Goal: Task Accomplishment & Management: Manage account settings

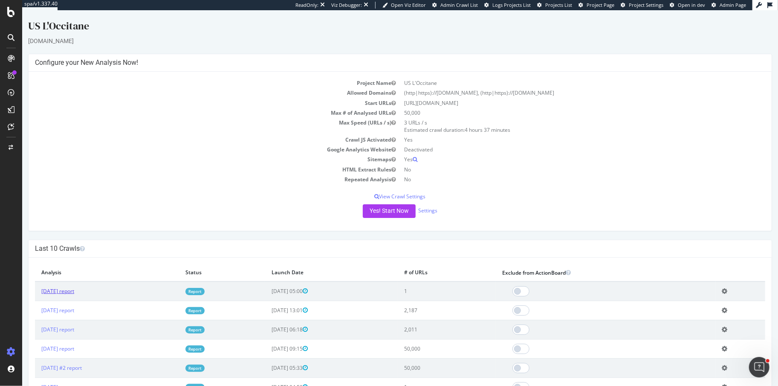
click at [74, 292] on link "2025 Sep. 24th report" at bounding box center [57, 290] width 33 height 7
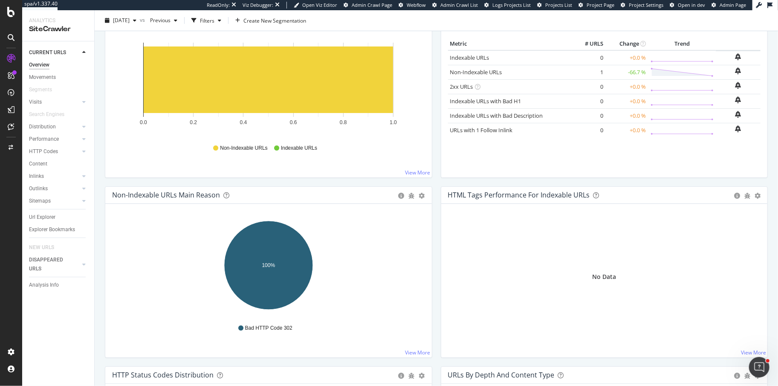
scroll to position [139, 0]
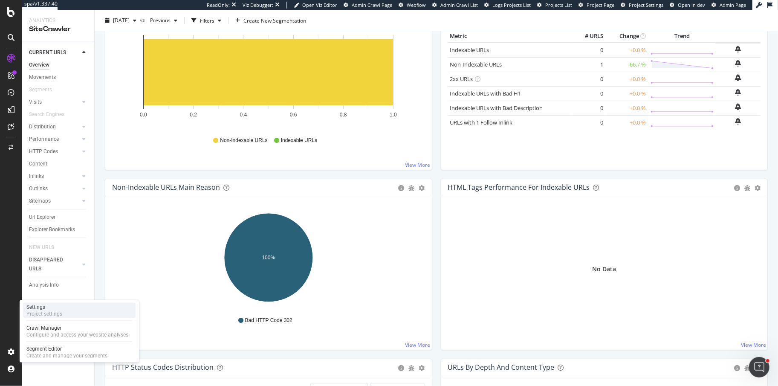
click at [52, 304] on div "Settings" at bounding box center [44, 306] width 36 height 7
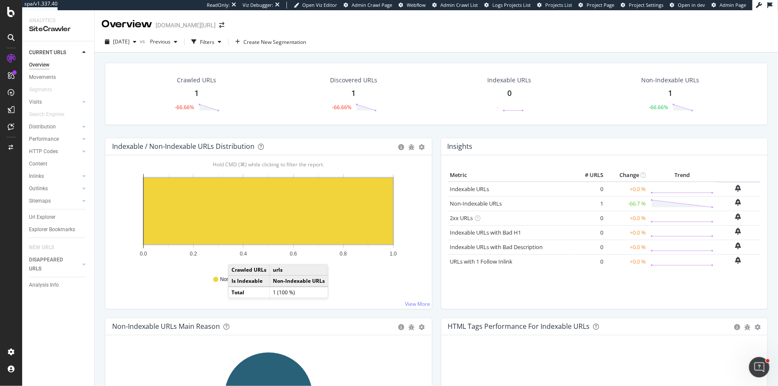
scroll to position [40, 0]
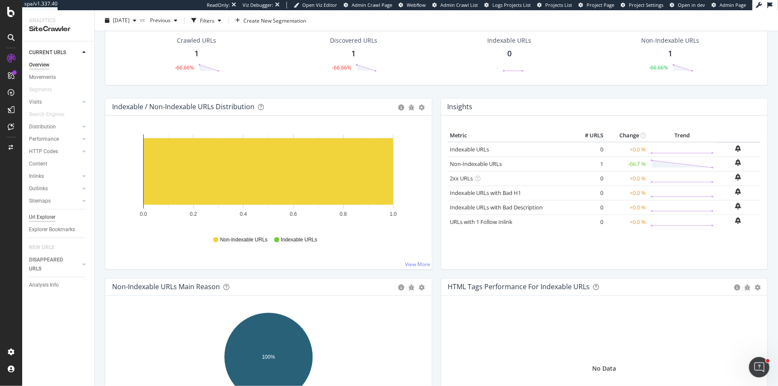
click at [46, 221] on div "Url Explorer" at bounding box center [42, 217] width 26 height 9
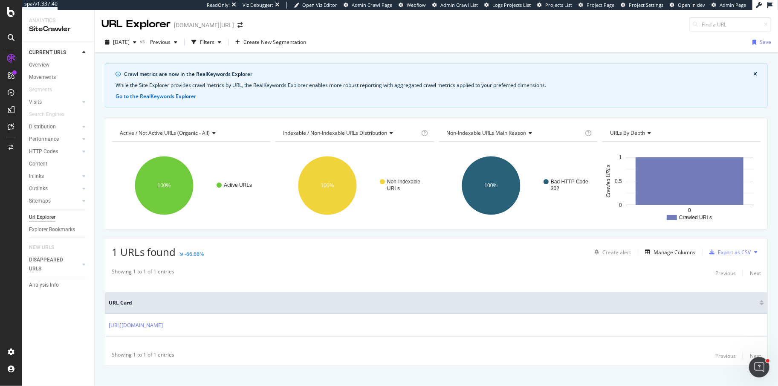
scroll to position [9, 0]
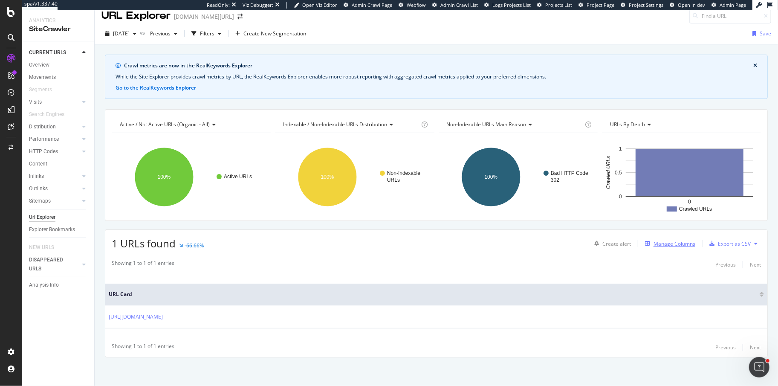
click at [674, 243] on div "Manage Columns" at bounding box center [674, 243] width 42 height 7
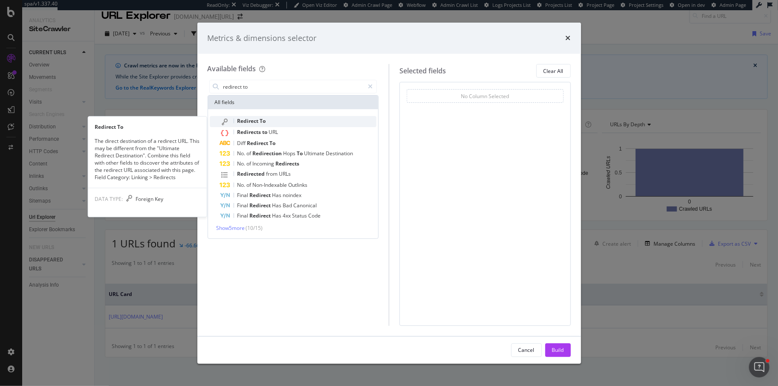
type input "redirect to"
click at [327, 117] on div "Redirect To" at bounding box center [298, 121] width 157 height 11
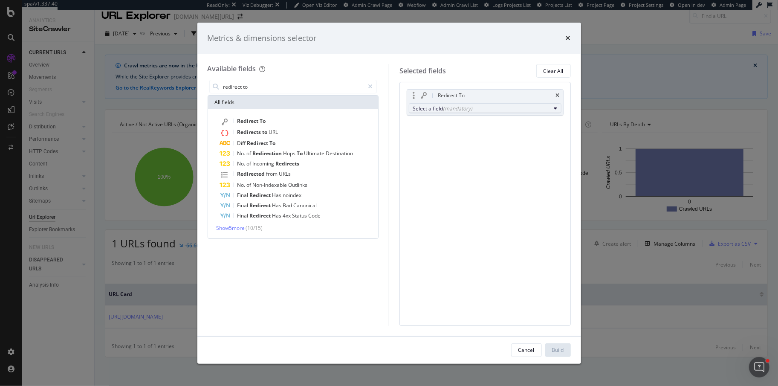
click at [459, 108] on div "(mandatory)" at bounding box center [457, 108] width 29 height 7
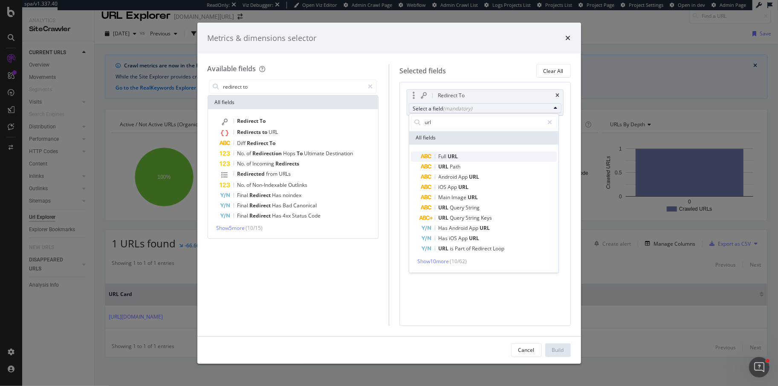
type input "url"
click at [467, 153] on span "Full URL" at bounding box center [489, 156] width 136 height 10
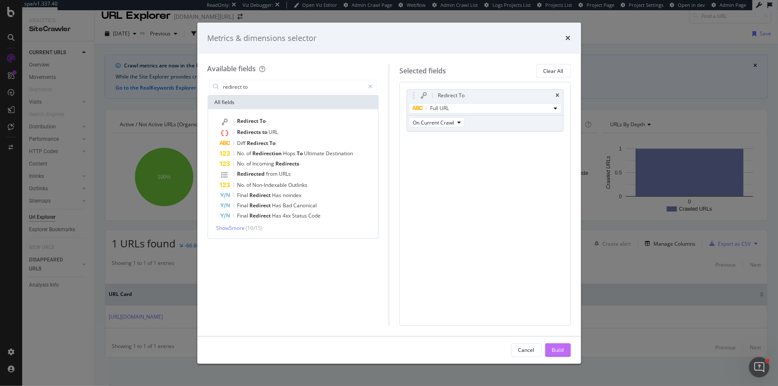
click at [549, 345] on button "Build" at bounding box center [558, 350] width 26 height 14
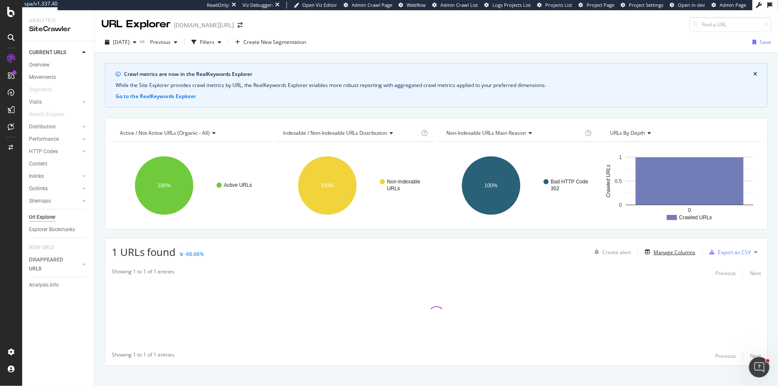
scroll to position [9, 0]
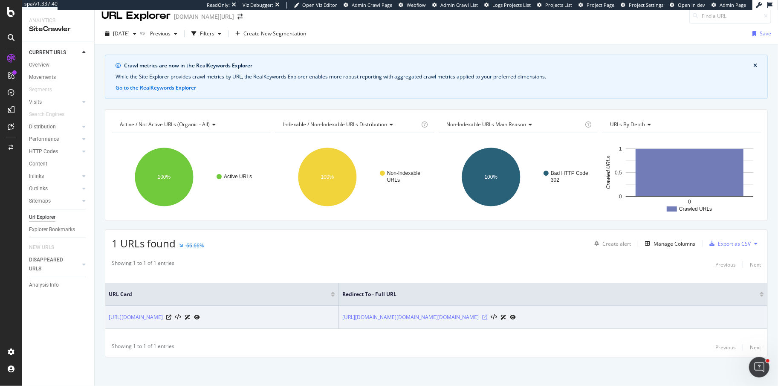
click at [488, 315] on icon at bounding box center [484, 317] width 5 height 5
click at [171, 315] on icon at bounding box center [168, 317] width 5 height 5
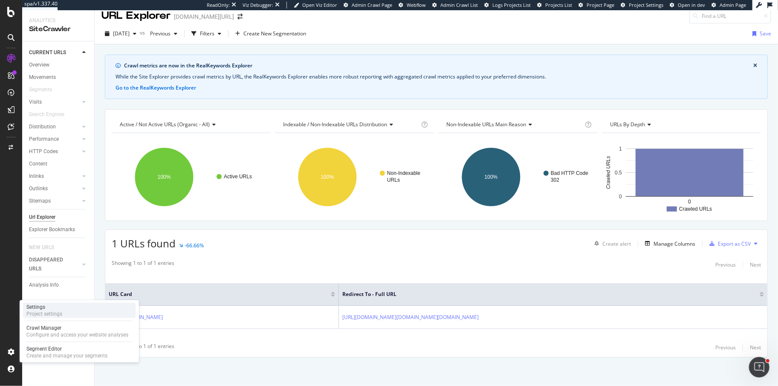
click at [41, 308] on div "Settings" at bounding box center [44, 306] width 36 height 7
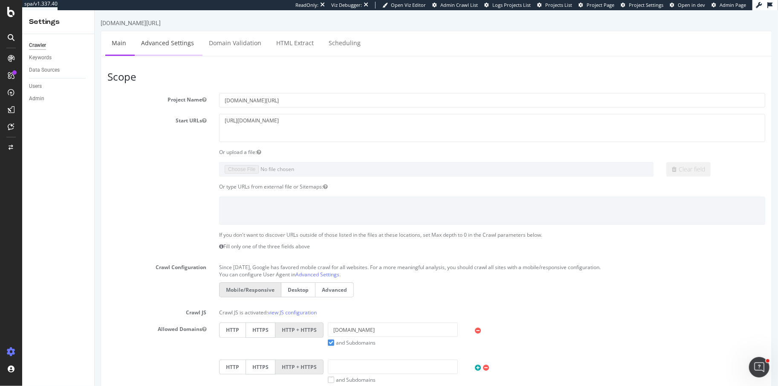
click at [158, 36] on link "Advanced Settings" at bounding box center [167, 42] width 66 height 23
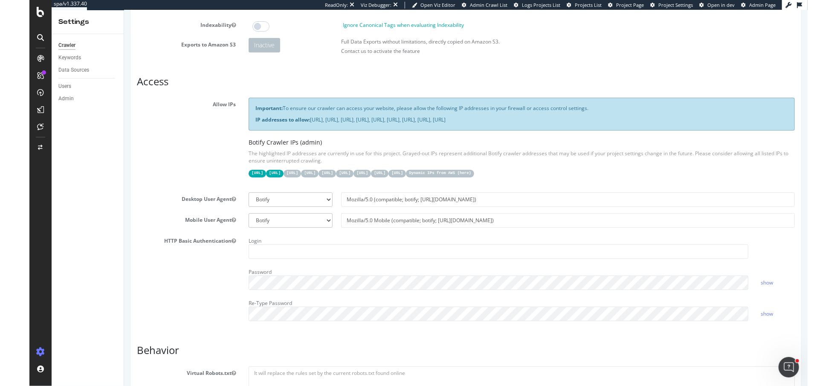
scroll to position [155, 0]
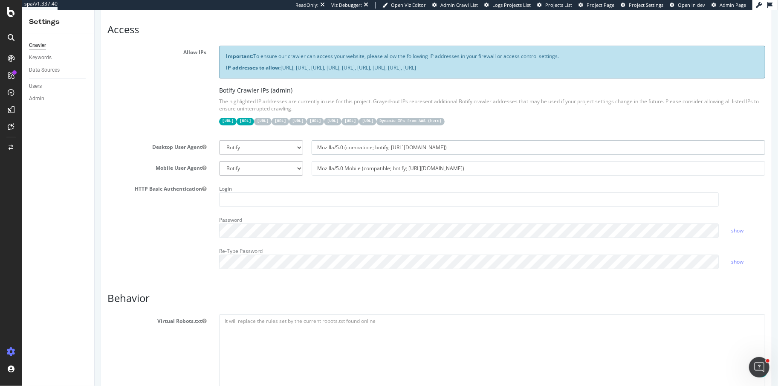
click at [365, 148] on input "Mozilla/5.0 (compatible; botify; http://botify.com)" at bounding box center [537, 147] width 453 height 14
click at [388, 147] on input "Mozilla/5.0 (compatible; botify; http://botify.com)" at bounding box center [537, 147] width 453 height 14
click at [424, 148] on input "Mozilla/5.0 (compatible; botify; http://botify.com)" at bounding box center [537, 147] width 453 height 14
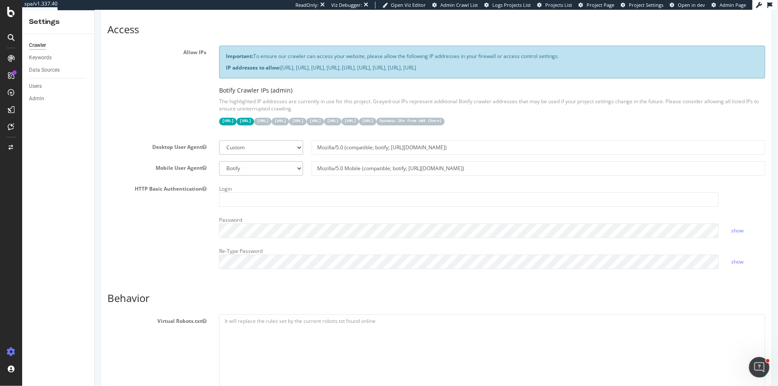
click at [286, 143] on select "Botify Googlebot Chrome Firefox Edge Custom" at bounding box center [261, 147] width 84 height 14
select select "Mozilla/5.0 (compatible; botify; http://botify.com)"
click at [219, 140] on select "Botify Googlebot Chrome Firefox Edge Custom" at bounding box center [261, 147] width 84 height 14
click at [276, 144] on select "Botify Googlebot Chrome Firefox Edge Custom" at bounding box center [261, 147] width 84 height 14
select select
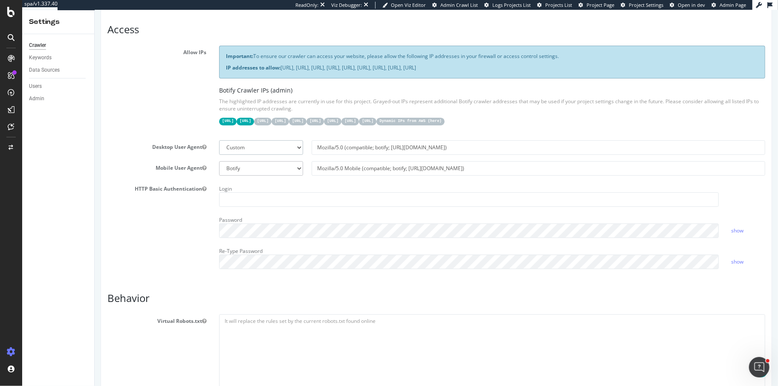
click at [219, 140] on select "Botify Googlebot Chrome Firefox Edge Custom" at bounding box center [261, 147] width 84 height 14
click at [427, 147] on input "text" at bounding box center [537, 147] width 453 height 14
click at [265, 142] on select "Botify Googlebot Chrome Firefox Edge Custom" at bounding box center [261, 147] width 84 height 14
select select "Mozilla/5.0 (compatible; botify; http://botify.com)"
click at [219, 140] on select "Botify Googlebot Chrome Firefox Edge Custom" at bounding box center [261, 147] width 84 height 14
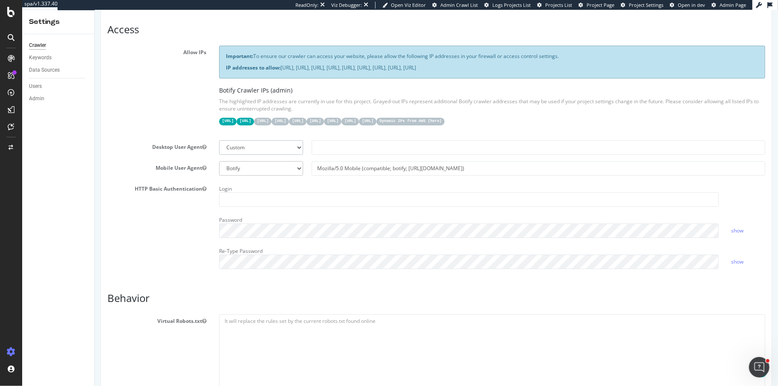
type input "Mozilla/5.0 (compatible; botify; http://botify.com)"
click at [361, 144] on input "Mozilla/5.0 (compatible; botify; http://botify.com)" at bounding box center [537, 147] width 453 height 14
select select
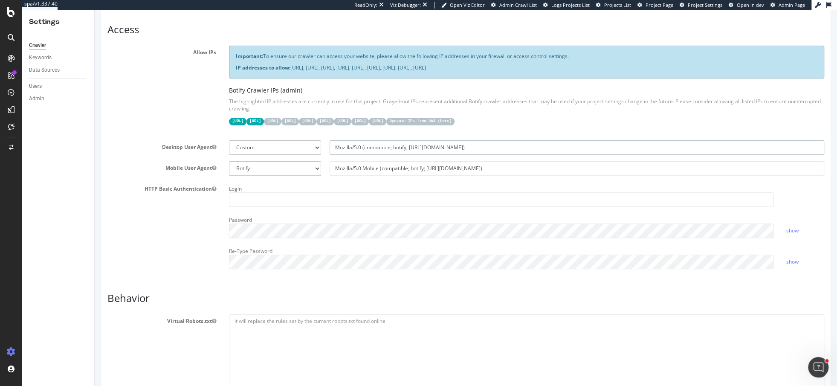
click at [378, 144] on input "Mozilla/5.0 (compatible; botify; http://botify.com)" at bounding box center [576, 147] width 494 height 14
paste input "BotifyCrawlerUA-8F17X22; http://botify.com; loccitane-us-ca-crawl@"
type input "Mozilla/5.0 (compatible; BotifyCrawlerUA-8F17X22; http://botify.com; loccitane-…"
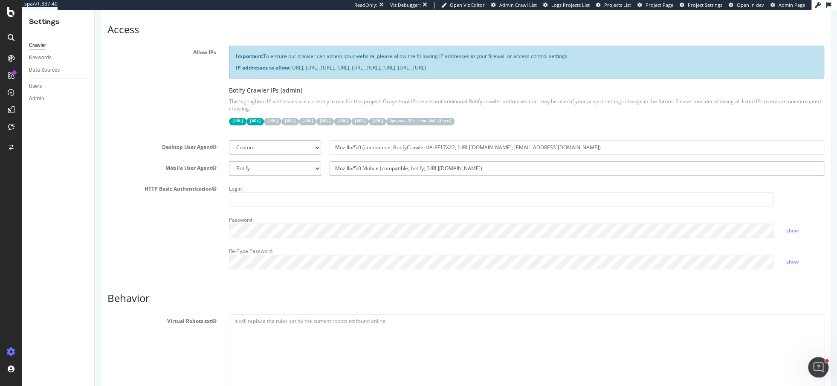
click at [372, 167] on input "Mozilla/5.0 Mobile (compatible; botify; http://botify.com)" at bounding box center [576, 168] width 494 height 14
paste input "(compatible; BotifyCrawlerUA-8F17X22; http://botify.com; loccitane-us-ca-crawl@"
type input "Mozilla/5.0 (compatible; BotifyCrawlerUA-8F17X22; http://botify.com; loccitane-…"
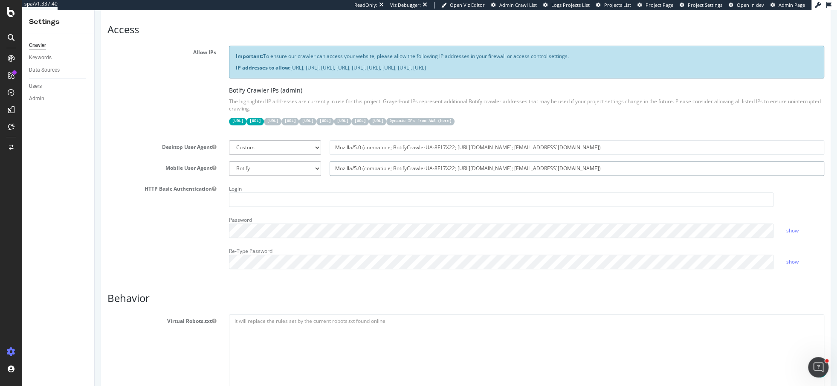
select select
click at [361, 167] on input "Mozilla/5.0 (compatible; BotifyCrawlerUA-8F17X22; http://botify.com; loccitane-…" at bounding box center [576, 168] width 494 height 14
type input "Mozilla/5.0 Mobile (compatible; BotifyCrawlerUA-8F17X22; http://botify.com; loc…"
click at [286, 162] on select "Botify Googlebot Safari iPhone Safari iPad Chrome Android Custom" at bounding box center [275, 168] width 92 height 14
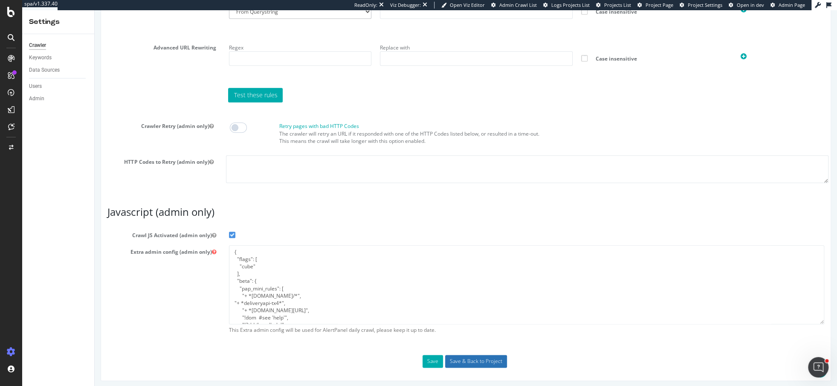
click at [474, 358] on input "Save & Back to Project" at bounding box center [476, 361] width 62 height 13
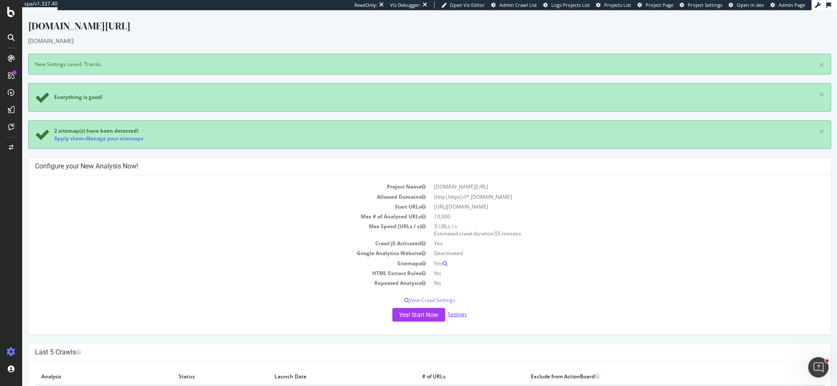
click at [460, 276] on div "Project Name loccitane.com/en-us/ Allowed Domains (http|https)://*.loccitane.co…" at bounding box center [430, 254] width 802 height 159
click at [455, 308] on div "Yes! Start Now Settings" at bounding box center [429, 315] width 789 height 14
click at [455, 309] on div "Yes! Start Now Settings" at bounding box center [429, 315] width 789 height 14
click at [455, 311] on link "Settings" at bounding box center [457, 313] width 19 height 7
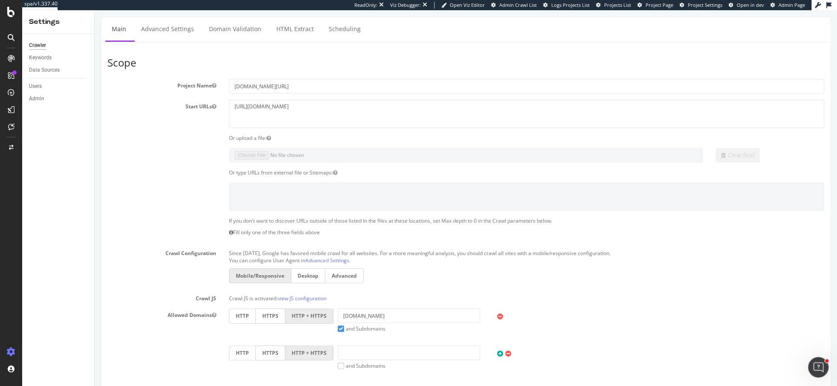
scroll to position [55, 0]
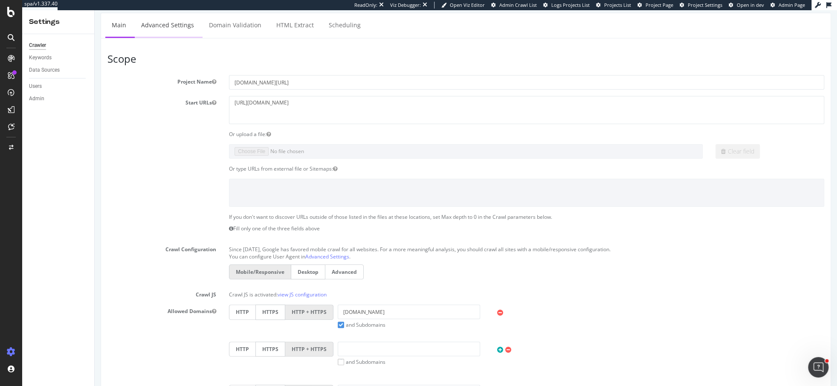
click at [182, 29] on link "Advanced Settings" at bounding box center [168, 24] width 66 height 23
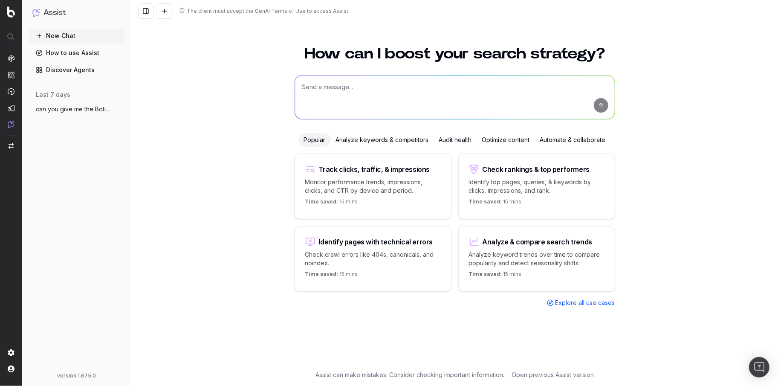
click at [350, 93] on textarea at bounding box center [455, 96] width 320 height 43
click at [388, 87] on textarea "how can i create a customized user agent" at bounding box center [455, 96] width 320 height 43
click at [478, 90] on textarea "how can i create a customized Botify user agent" at bounding box center [455, 96] width 320 height 43
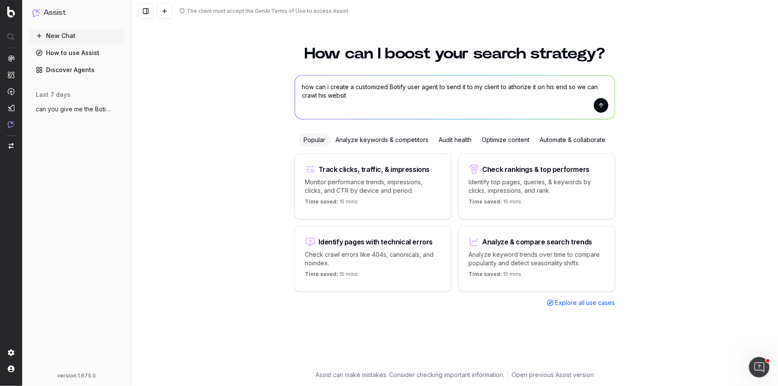
type textarea "how can i create a customized Botify user agent to send it to my client to atho…"
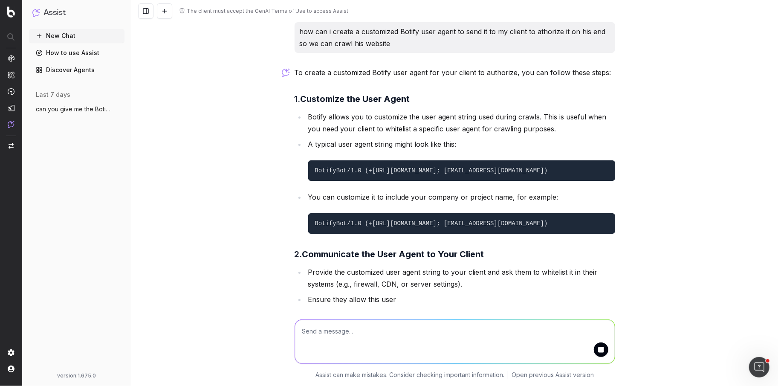
scroll to position [4, 0]
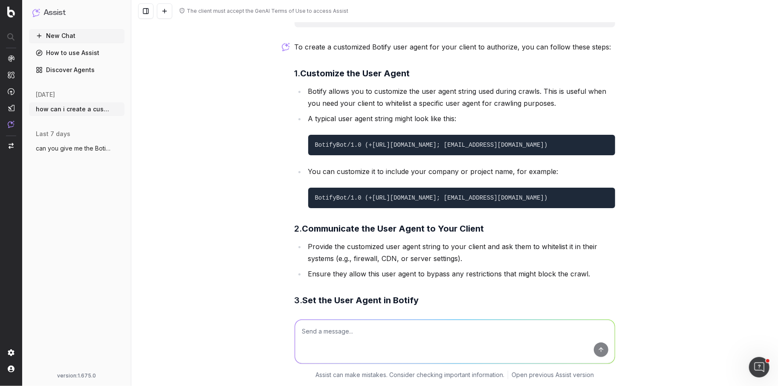
scroll to position [16, 0]
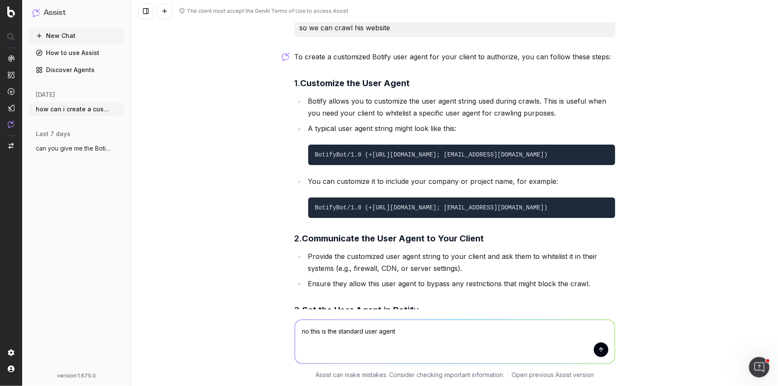
paste textarea "Mozilla/5.0 (compatible; botify; http://botify.com)"
type textarea "no this is the standard user agent Mozilla/5.0 (compatible; botify; http://boti…"
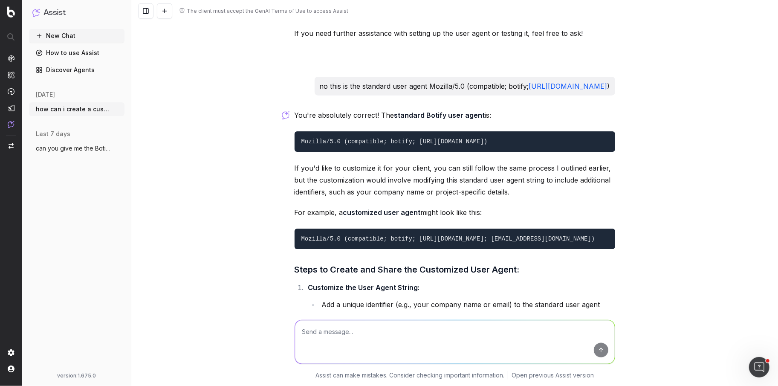
scroll to position [534, 0]
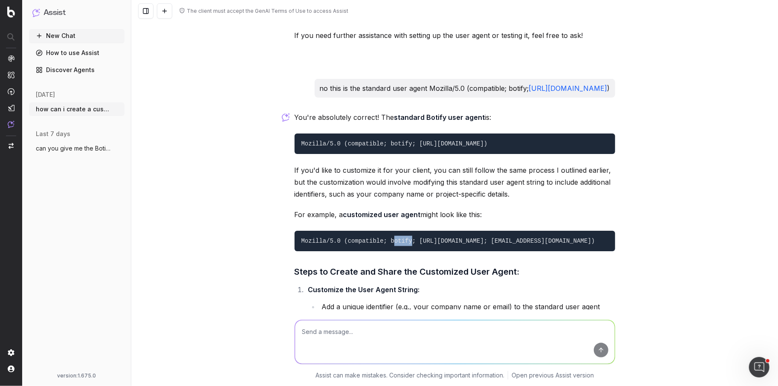
drag, startPoint x: 393, startPoint y: 240, endPoint x: 413, endPoint y: 240, distance: 20.0
click at [413, 240] on code "Mozilla/5.0 (compatible; botify; http://botify.com; support@yourcompany.com)" at bounding box center [448, 240] width 294 height 7
drag, startPoint x: 482, startPoint y: 240, endPoint x: 347, endPoint y: 244, distance: 135.1
click at [347, 244] on pre "Mozilla/5.0 (compatible; botify; http://botify.com; support@yourcompany.com)" at bounding box center [455, 241] width 321 height 20
copy code "compatible; botify; http://botify.com"
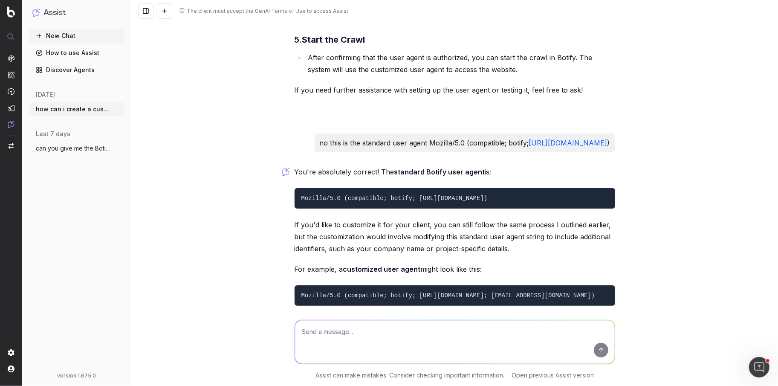
scroll to position [432, 0]
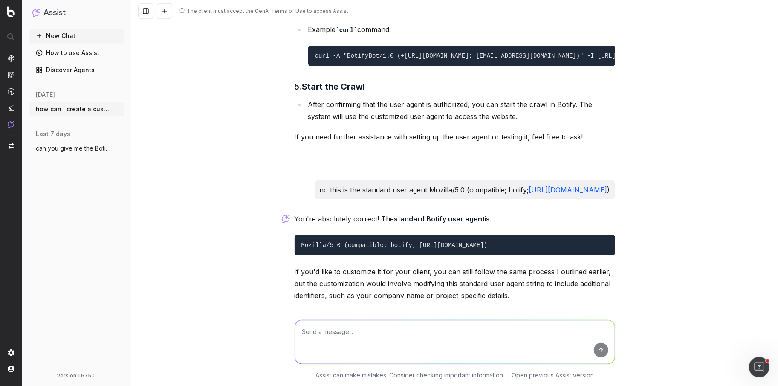
click at [358, 333] on textarea at bounding box center [455, 341] width 320 height 43
click at [463, 332] on textarea "can you create a custom user agent for loccitane.com/es-en/" at bounding box center [455, 341] width 320 height 43
type textarea "can you create a custom user agent for loccitane.com/en-us/"
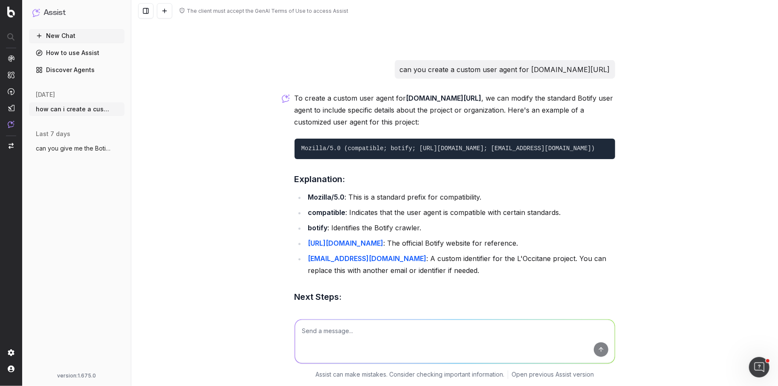
scroll to position [1035, 0]
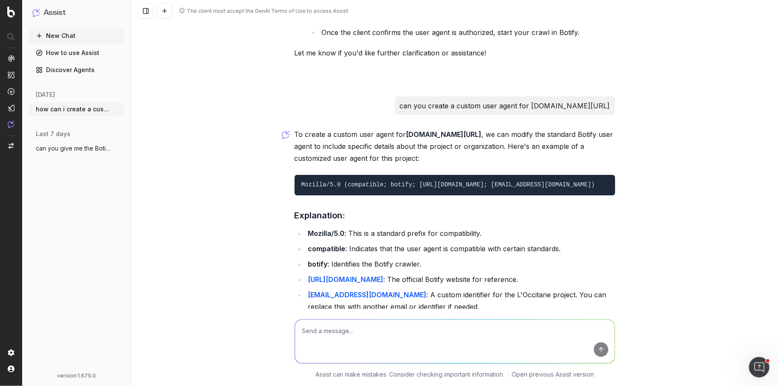
click at [338, 341] on textarea at bounding box center [455, 341] width 320 height 43
type textarea "can you create a less predictible one"
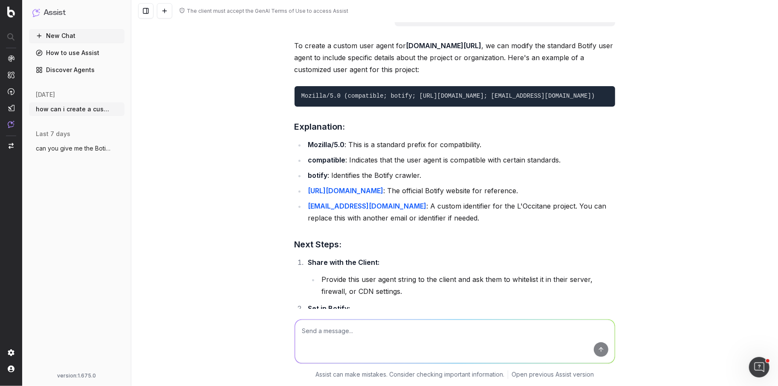
scroll to position [1072, 0]
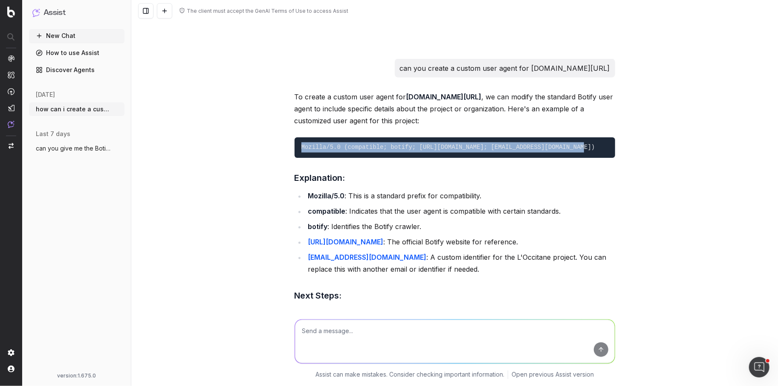
drag, startPoint x: 302, startPoint y: 147, endPoint x: 601, endPoint y: 147, distance: 299.2
click at [601, 147] on pre "Mozilla/5.0 (compatible; botify; http://botify.com; loccitane-crawl@botify.com)" at bounding box center [455, 147] width 321 height 20
copy code "Mozilla/5.0 (compatible; botify; http://botify.com; loccitane-crawl@botify.com)"
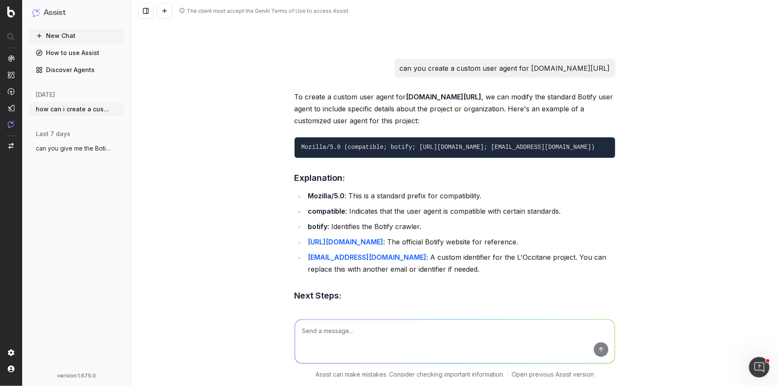
click at [360, 327] on textarea at bounding box center [455, 341] width 320 height 43
paste textarea "Mozilla/5.0 (compatible; botify; http://botify.com; loccitane-crawl@botify.com)"
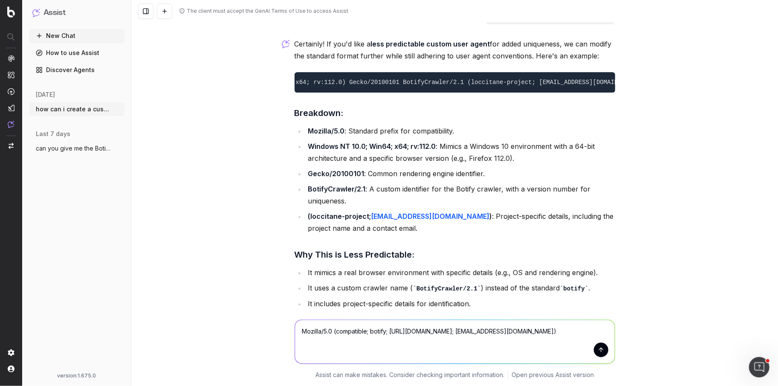
scroll to position [0, 149]
drag, startPoint x: 391, startPoint y: 79, endPoint x: 453, endPoint y: 78, distance: 62.7
click at [453, 79] on code "Mozilla/5.0 (Windows NT 10.0; Win64; x64; rv:112.0) Gecko/20100101 BotifyCrawle…" at bounding box center [392, 82] width 480 height 7
copy code "BotifyCrawler/2.1"
drag, startPoint x: 371, startPoint y: 330, endPoint x: 387, endPoint y: 330, distance: 15.3
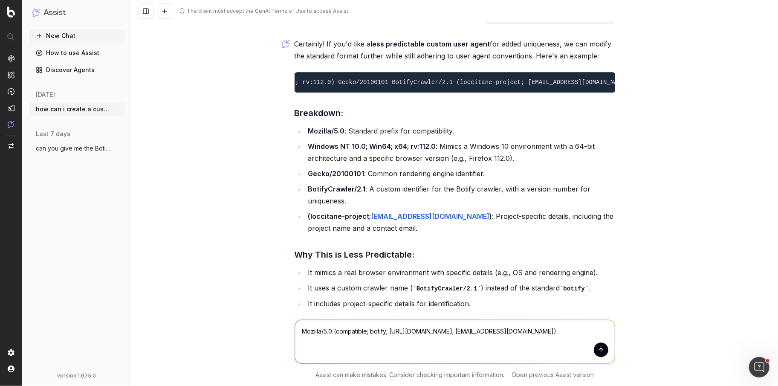
click at [387, 330] on textarea "Mozilla/5.0 (compatible; botify; http://botify.com; loccitane-crawl@botify.com)" at bounding box center [455, 341] width 320 height 43
paste textarea "BotifyCrawler/2.1"
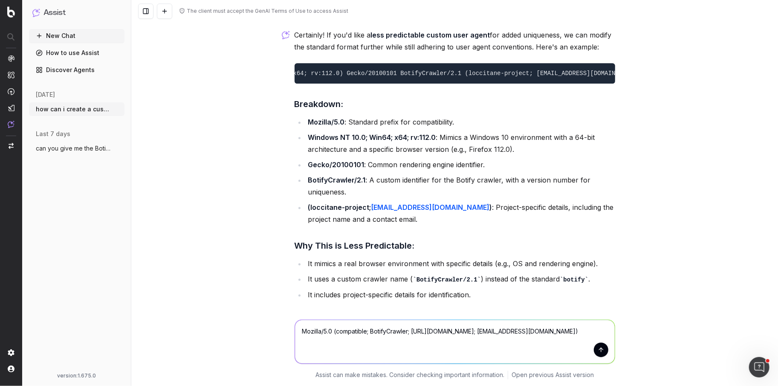
scroll to position [0, 145]
click at [516, 331] on textarea "Mozilla/5.0 (compatible; BotifyCrawlerUA; http://botify.com; loccitane-crawl@bo…" at bounding box center [455, 341] width 320 height 43
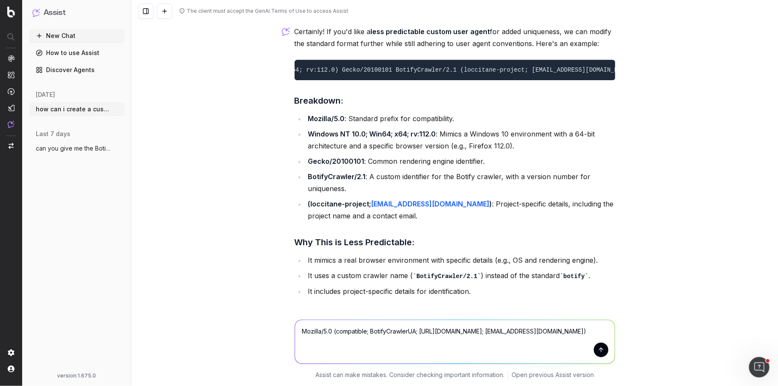
scroll to position [1714, 0]
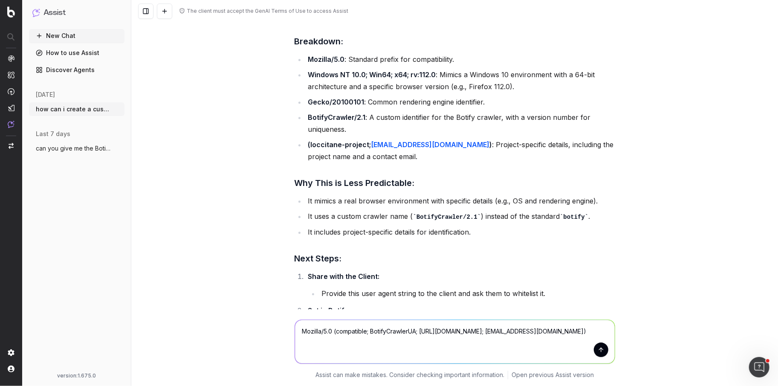
click at [302, 332] on textarea "Mozilla/5.0 (compatible; BotifyCrawlerUA; http://botify.com; loccitane-crawl@bo…" at bounding box center [455, 341] width 320 height 43
type textarea "how about this Mozilla/5.0 (compatible; BotifyCrawlerUA; http://botify.com; loc…"
click at [601, 351] on button "submit" at bounding box center [601, 349] width 14 height 14
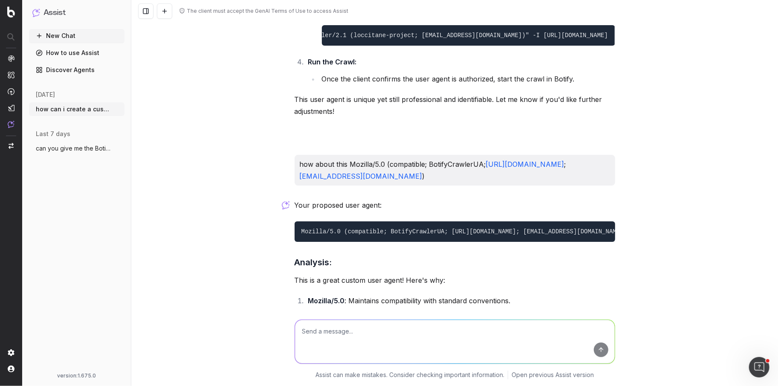
scroll to position [2065, 0]
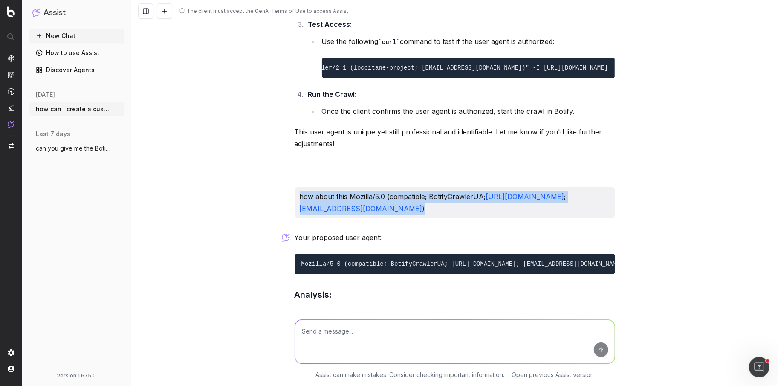
drag, startPoint x: 400, startPoint y: 205, endPoint x: 297, endPoint y: 197, distance: 103.9
click at [297, 197] on div "how about this Mozilla/5.0 (compatible; BotifyCrawlerUA; http://botify.com ; lo…" at bounding box center [455, 202] width 321 height 31
copy p "how about this Mozilla/5.0 (compatible; BotifyCrawlerUA; http://botify.com ; lo…"
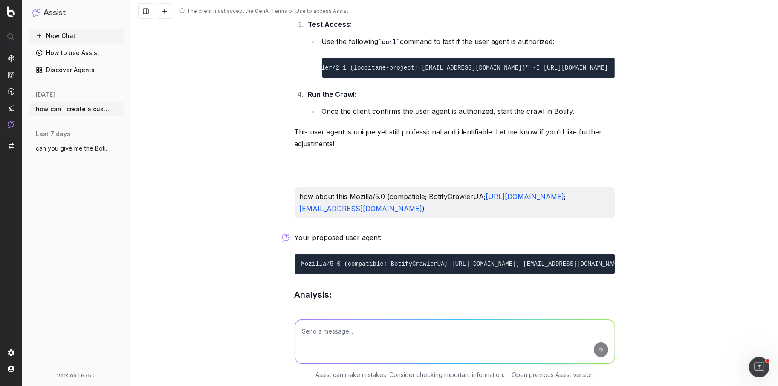
click at [309, 332] on textarea at bounding box center [455, 341] width 320 height 43
paste textarea "how about this Mozilla/5.0 (compatible; BotifyCrawlerUA; http://botify.com; loc…"
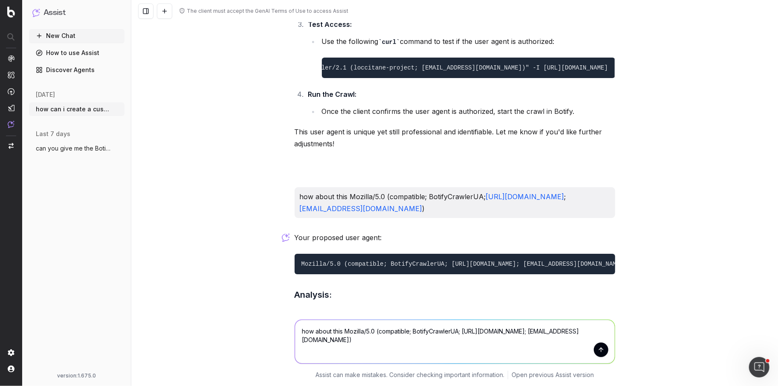
click at [559, 331] on textarea "how about this Mozilla/5.0 (compatible; BotifyCrawlerUA; http://botify.com; loc…" at bounding box center [455, 341] width 320 height 43
click at [541, 332] on textarea "how about this Mozilla/5.0 (compatible; BotifyCrawlerUA; http://botify.com; loc…" at bounding box center [455, 341] width 320 height 43
click at [479, 346] on textarea "how about this Mozilla/5.0 (compatible; BotifyCrawlerUA; http://botify.com; loc…" at bounding box center [455, 341] width 320 height 43
click at [460, 331] on textarea "how about this Mozilla/5.0 (compatible; BotifyCrawlerUA; http://botify.com; loc…" at bounding box center [455, 341] width 320 height 43
type textarea "how about this Mozilla/5.0 (compatible; BotifyCrawlerUA; http://botify.com; loc…"
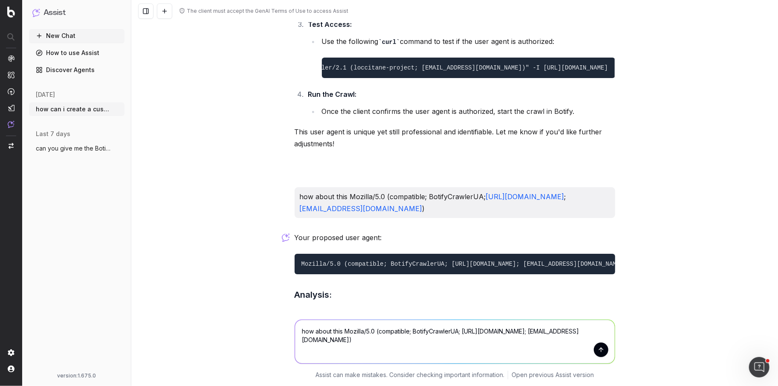
click at [601, 350] on button "submit" at bounding box center [601, 349] width 14 height 14
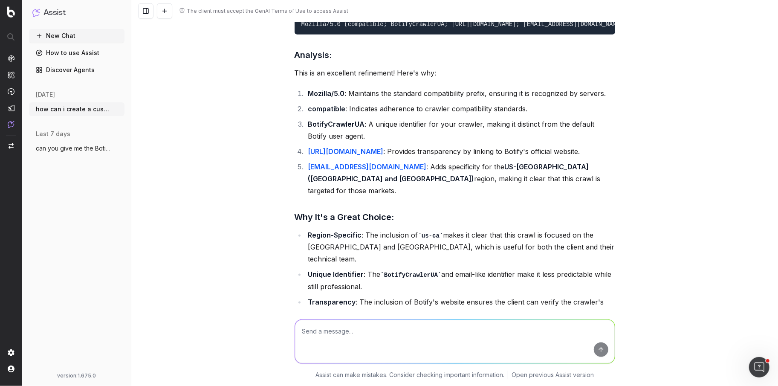
scroll to position [2948, 0]
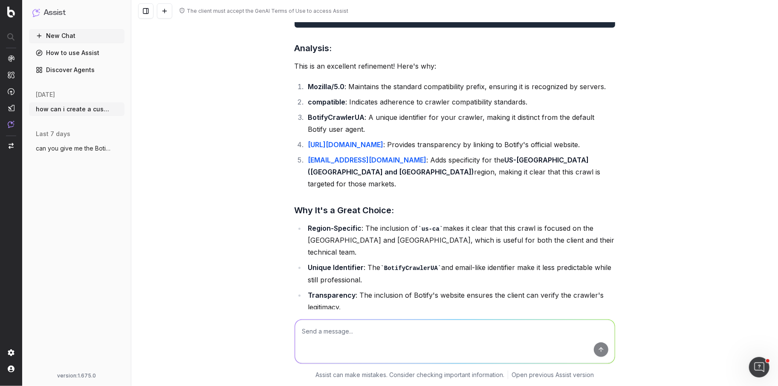
click at [352, 335] on textarea at bounding box center [455, 341] width 320 height 43
paste textarea "how about this Mozilla/5.0 (compatible; BotifyCrawlerUA; http://botify.com; loc…"
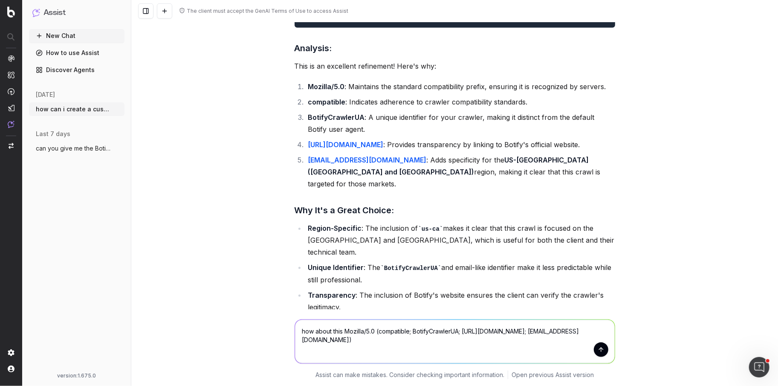
click at [541, 330] on textarea "how about this Mozilla/5.0 (compatible; BotifyCrawlerUA; http://botify.com; loc…" at bounding box center [455, 341] width 320 height 43
click at [373, 342] on textarea "how about this Mozilla/5.0 (compatible; BotifyCrawlerUA; http://botify.com; loc…" at bounding box center [455, 341] width 320 height 43
click at [460, 330] on textarea "how about this Mozilla/5.0 (compatible; BotifyCrawlerUA; http://botify.com; loc…" at bounding box center [455, 341] width 320 height 43
type textarea "how about this Mozilla/5.0 (compatible; BotifyCrawlerUA2025; http://botify.com;…"
click at [600, 349] on button "submit" at bounding box center [601, 349] width 14 height 14
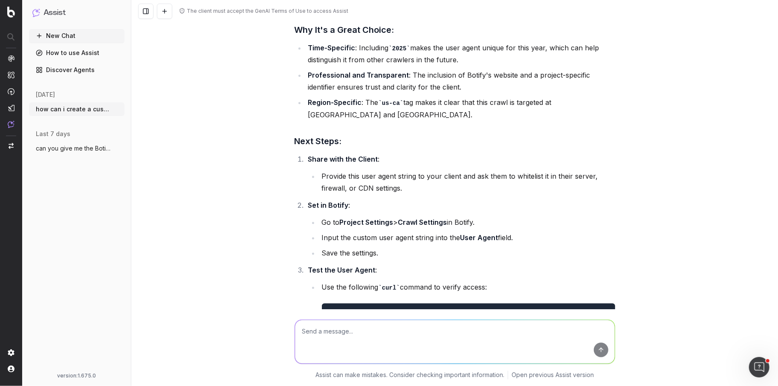
scroll to position [3856, 0]
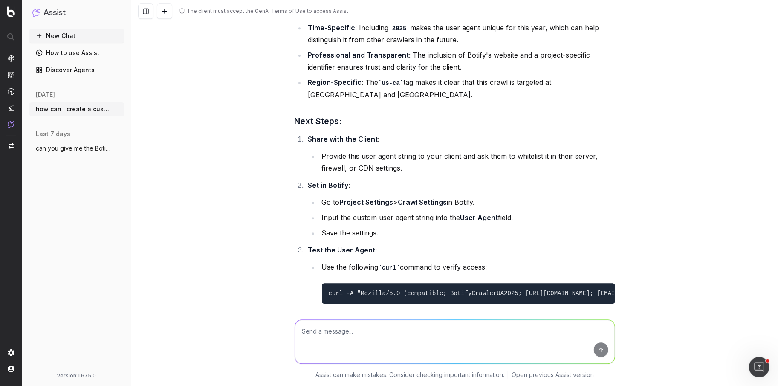
click at [347, 333] on textarea at bounding box center [455, 341] width 320 height 43
paste textarea "how about this Mozilla/5.0 (compatible; BotifyCrawlerUA; http://botify.com; loc…"
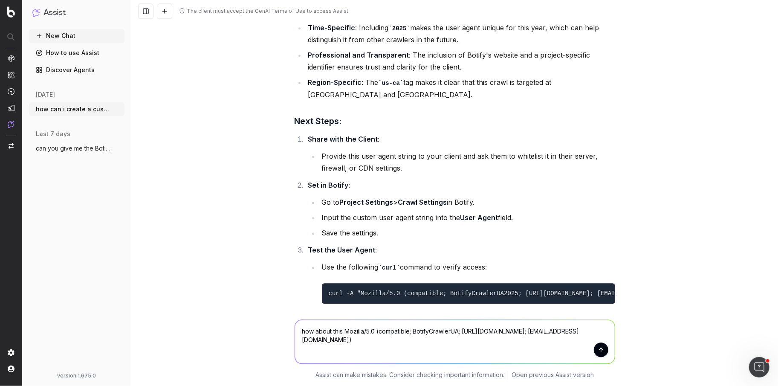
click at [460, 332] on textarea "how about this Mozilla/5.0 (compatible; BotifyCrawlerUA; http://botify.com; loc…" at bounding box center [455, 341] width 320 height 43
click at [582, 333] on textarea "how about this Mozilla/5.0 (compatible; BotifyCrawlerUA20252026; http://botify.…" at bounding box center [455, 341] width 320 height 43
type textarea "how about this Mozilla/5.0 (compatible; BotifyCrawlerUA20252026; http://botify.…"
click at [601, 349] on button "submit" at bounding box center [601, 349] width 14 height 14
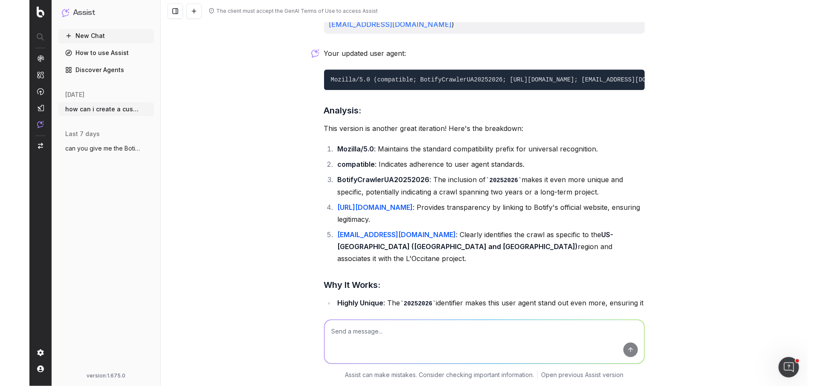
scroll to position [4170, 0]
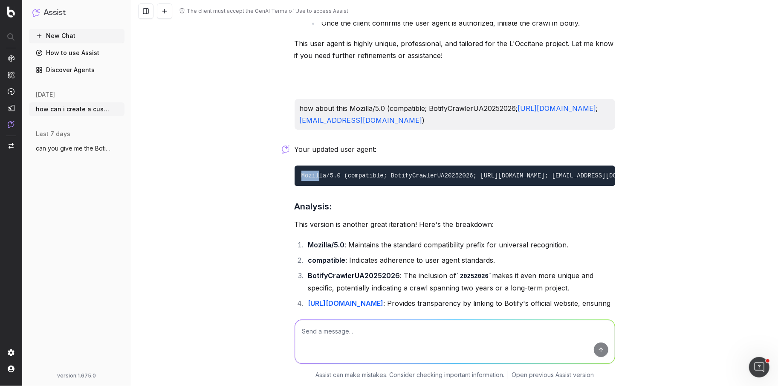
drag, startPoint x: 301, startPoint y: 124, endPoint x: 320, endPoint y: 119, distance: 19.3
click at [320, 165] on pre "Mozilla/5.0 (compatible; BotifyCrawlerUA20252026; http://botify.com; loccitane-…" at bounding box center [455, 175] width 321 height 20
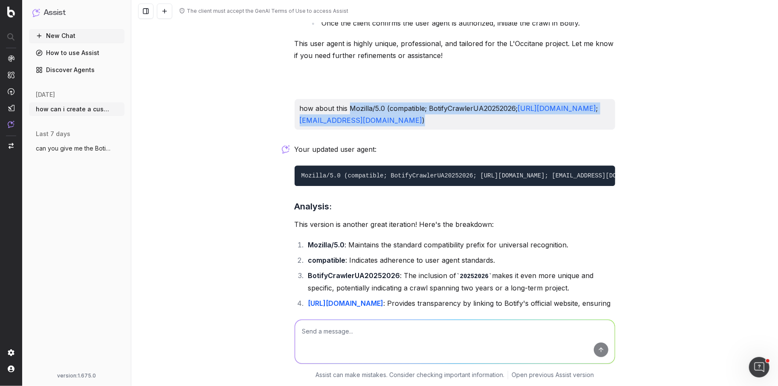
drag, startPoint x: 424, startPoint y: 64, endPoint x: 349, endPoint y: 53, distance: 75.0
click at [349, 102] on p "how about this Mozilla/5.0 (compatible; BotifyCrawlerUA20252026; http://botify.…" at bounding box center [455, 114] width 310 height 24
copy p "Mozilla/5.0 (compatible; BotifyCrawlerUA20252026; http://botify.com ; loccitane…"
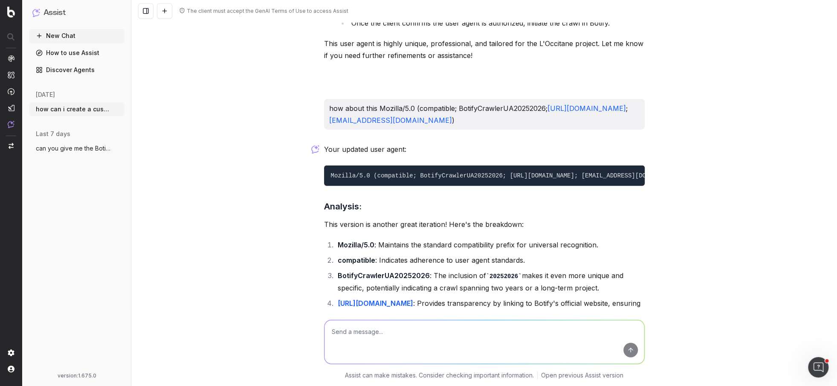
click at [379, 338] on textarea at bounding box center [484, 341] width 320 height 43
paste textarea "20252026"
type textarea "can you replace he 20252026 with a unique id"
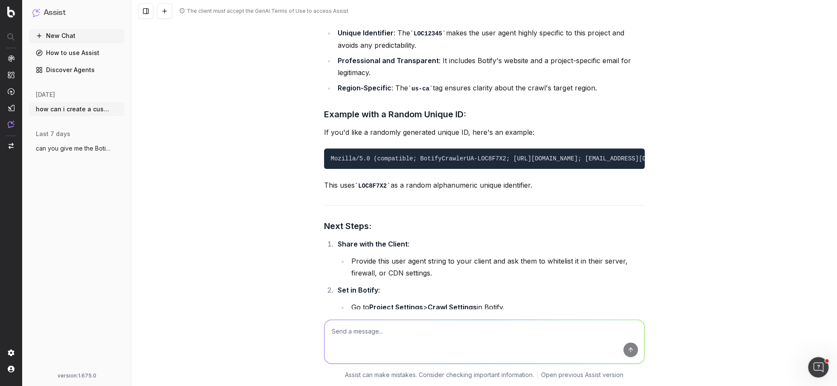
scroll to position [5148, 0]
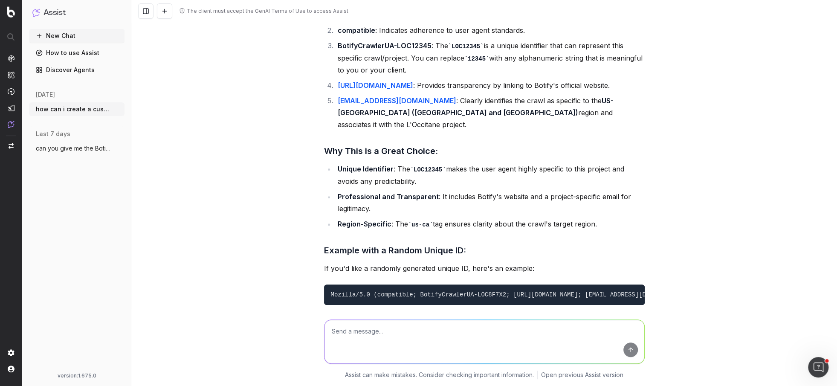
click at [565, 291] on code "Mozilla/5.0 (compatible; BotifyCrawlerUA-LOC8F7X2; http://botify.com; loccitane…" at bounding box center [510, 294] width 358 height 7
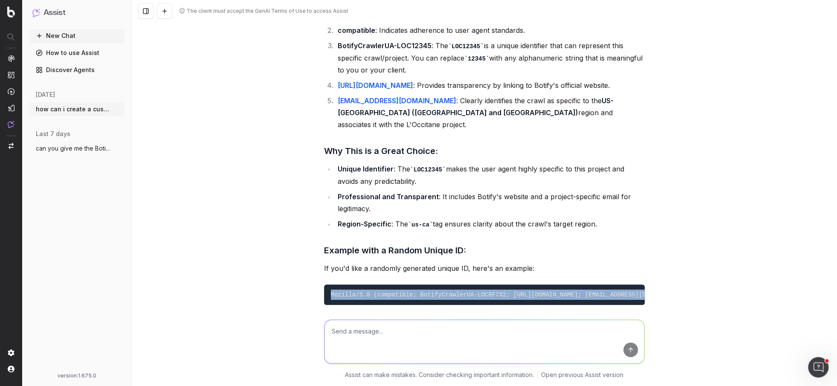
click at [565, 291] on code "Mozilla/5.0 (compatible; BotifyCrawlerUA-LOC8F7X2; http://botify.com; loccitane…" at bounding box center [510, 294] width 358 height 7
copy code "Mozilla/5.0 (compatible; BotifyCrawlerUA-LOC8F7X2; http://botify.com; loccitane…"
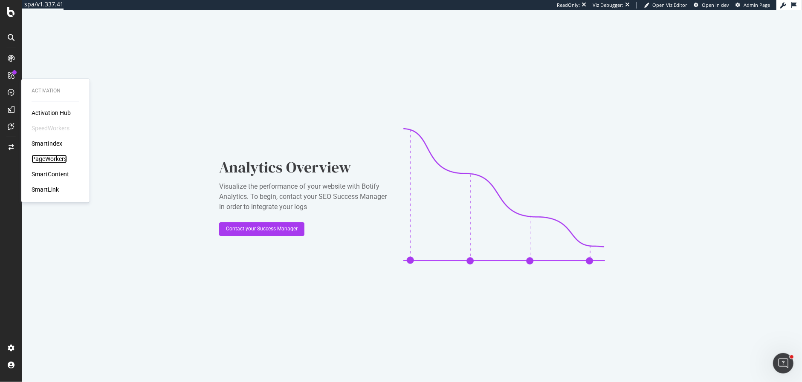
click at [42, 155] on div "PageWorkers" at bounding box center [49, 159] width 35 height 9
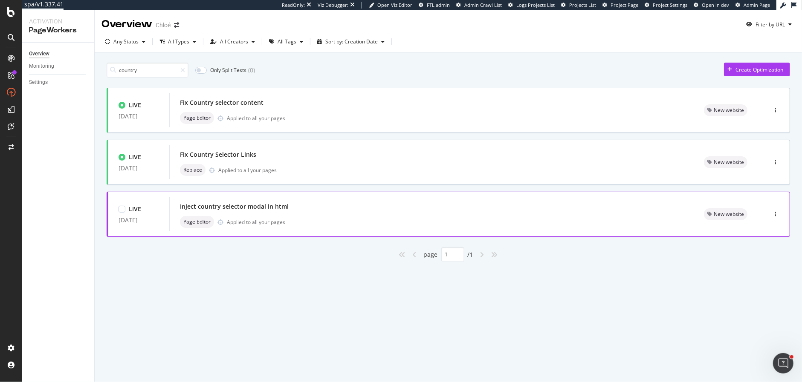
click at [315, 216] on div "Page Editor Applied to all your pages" at bounding box center [431, 222] width 503 height 12
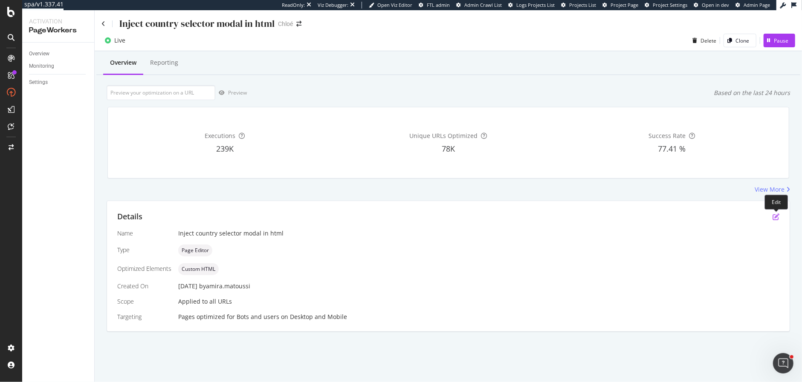
click at [778, 214] on icon "pen-to-square" at bounding box center [775, 217] width 7 height 7
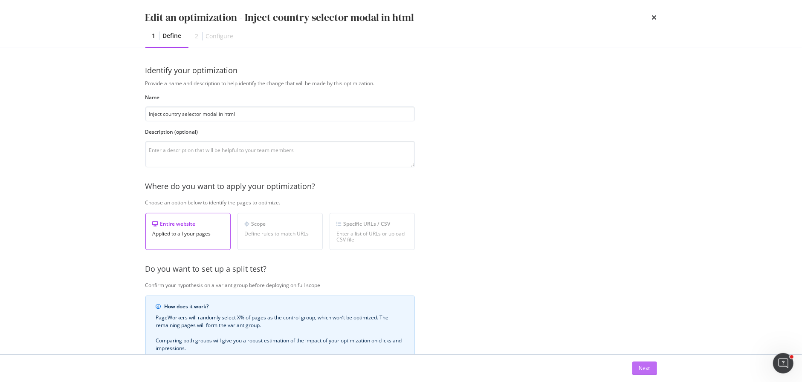
click at [641, 369] on div "Next" at bounding box center [644, 368] width 11 height 7
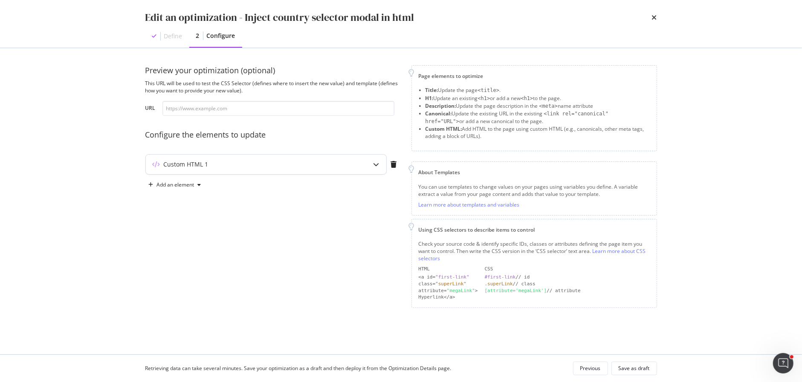
click at [290, 167] on div "Custom HTML 1" at bounding box center [249, 164] width 207 height 9
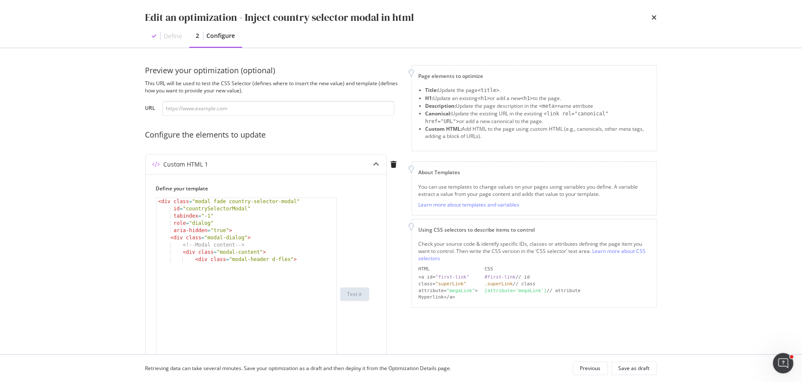
drag, startPoint x: 334, startPoint y: 248, endPoint x: 335, endPoint y: 387, distance: 138.5
click at [335, 382] on html "spa/v1.337.41 ReadOnly: Viz Debugger: Open Viz Editor FTL admin Admin Crawl Lis…" at bounding box center [401, 191] width 802 height 382
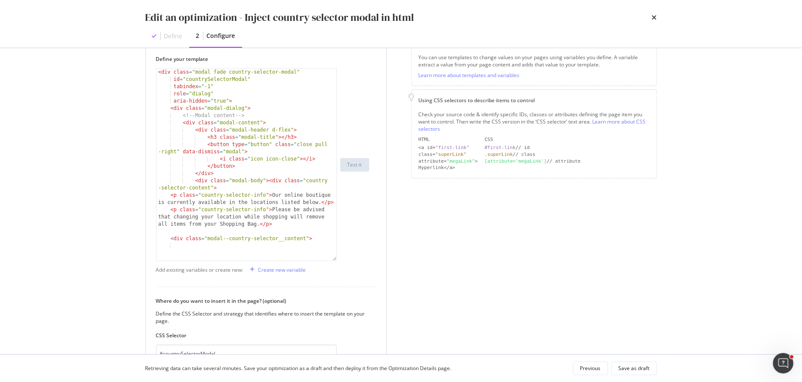
scroll to position [132, 0]
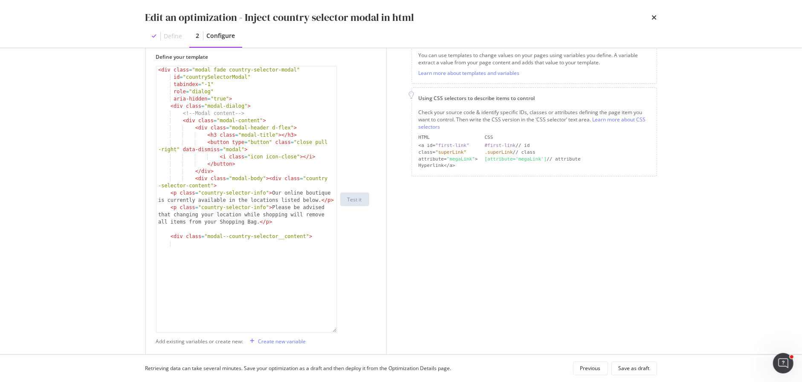
drag, startPoint x: 333, startPoint y: 256, endPoint x: 344, endPoint y: 334, distance: 78.7
click at [344, 333] on div "< div class = "modal fade country-selector-modal" id = "countrySelectorModal" t…" at bounding box center [262, 199] width 213 height 267
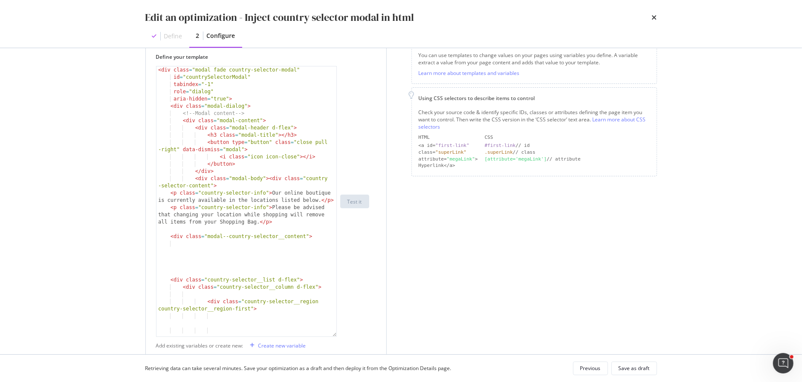
scroll to position [84, 0]
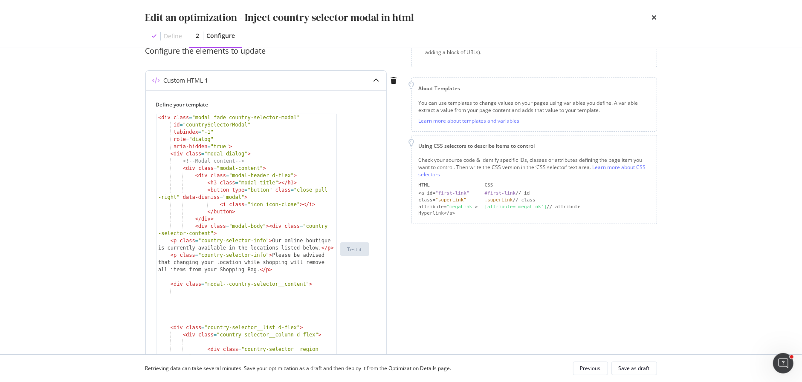
drag, startPoint x: 654, startPoint y: 20, endPoint x: 297, endPoint y: 209, distance: 404.4
click at [297, 209] on div "Edit an optimization - Inject country selector modal in html Define 2 Configure…" at bounding box center [401, 191] width 802 height 382
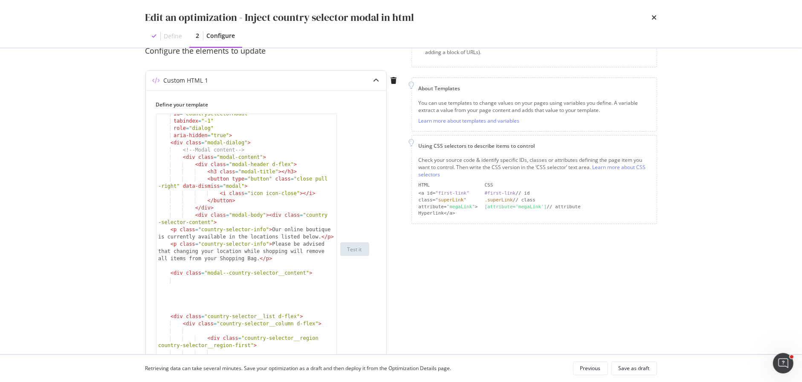
scroll to position [9, 0]
click at [195, 307] on div "id = "countrySelectorModal" tabindex = "-1" role = "dialog" aria-hidden = "true…" at bounding box center [246, 252] width 181 height 285
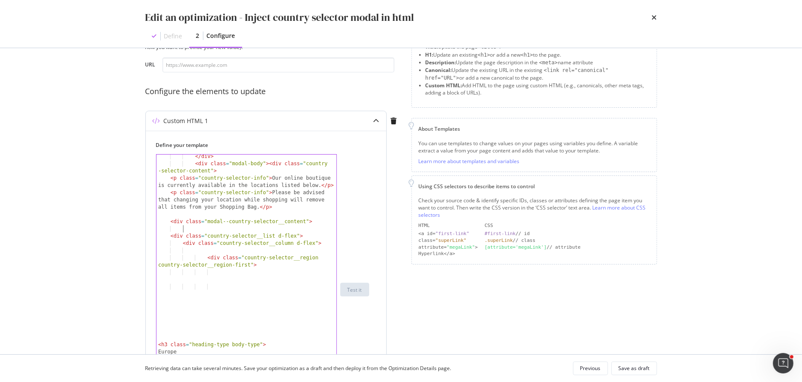
scroll to position [116, 0]
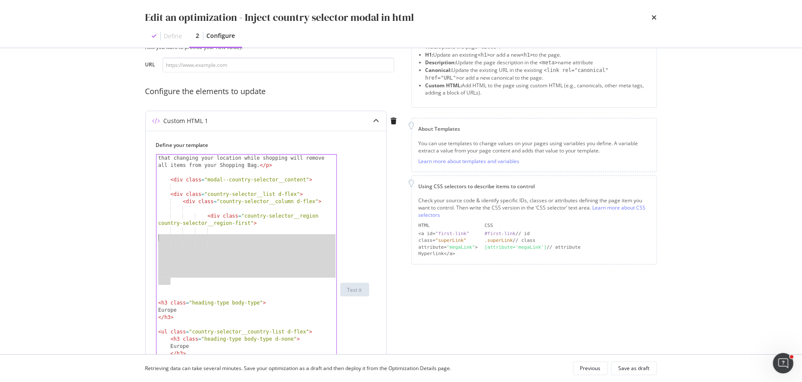
drag, startPoint x: 182, startPoint y: 283, endPoint x: 162, endPoint y: 238, distance: 49.8
click at [162, 238] on div "< p class = "country-selector-info" > Please be advised that changing your loca…" at bounding box center [246, 297] width 181 height 300
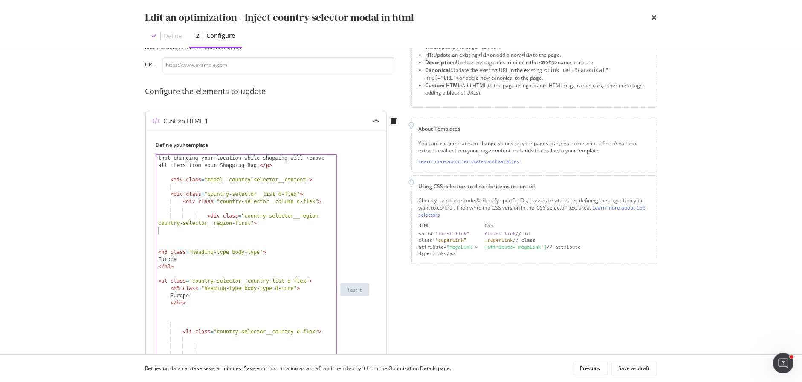
type textarea "<div class="country-selector__region country-selector__region-first">"
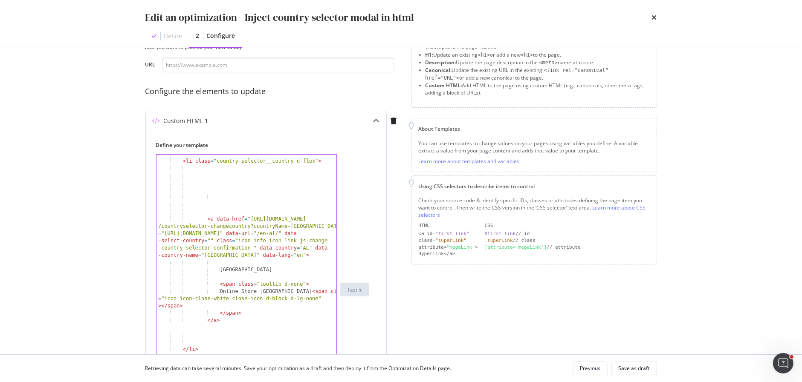
scroll to position [248, 0]
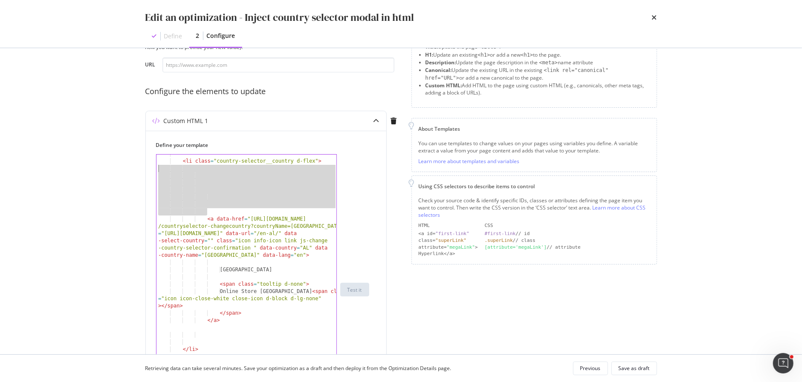
drag, startPoint x: 206, startPoint y: 209, endPoint x: 104, endPoint y: 170, distance: 109.0
click at [104, 170] on div "Edit an optimization - Inject country selector modal in html Define 2 Configure…" at bounding box center [401, 191] width 802 height 382
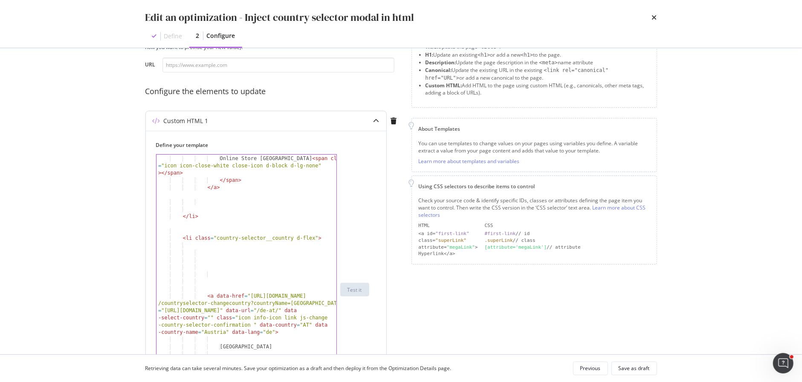
scroll to position [338, 0]
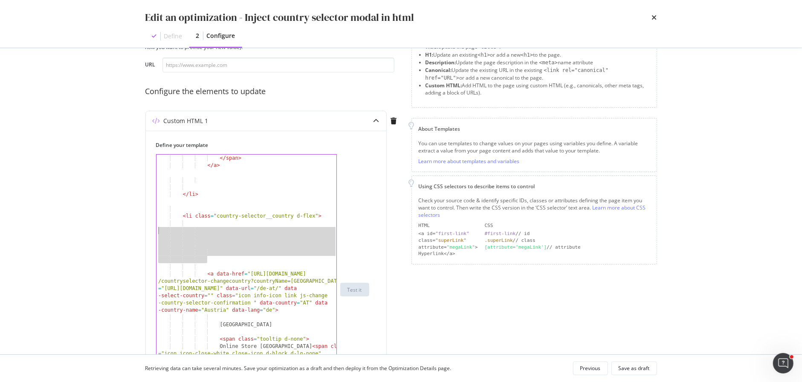
drag, startPoint x: 208, startPoint y: 261, endPoint x: 104, endPoint y: 230, distance: 108.5
click at [104, 230] on div "Edit an optimization - Inject country selector modal in html Define 2 Configure…" at bounding box center [401, 191] width 802 height 382
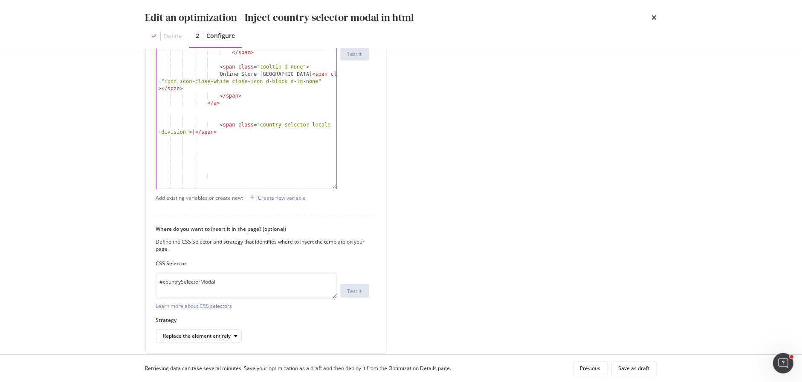
scroll to position [312, 0]
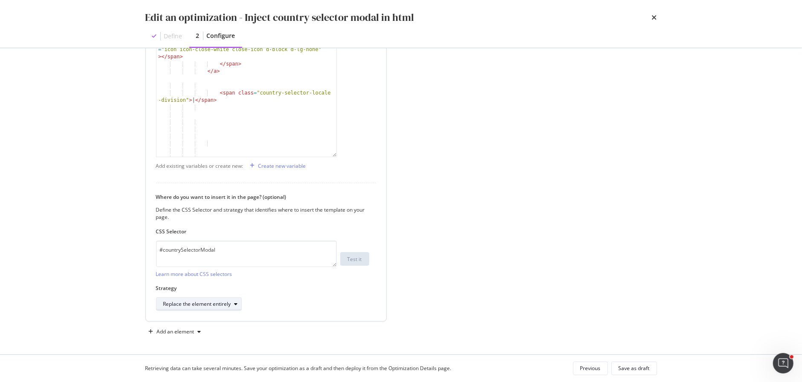
click at [216, 305] on div "Replace the element entirely" at bounding box center [197, 304] width 68 height 5
click at [276, 310] on div "Define your template < li class = "country-selector__country d-flex" > < a data…" at bounding box center [266, 92] width 240 height 459
click at [230, 308] on div "Replace the element entirely" at bounding box center [202, 304] width 78 height 12
click at [299, 305] on div "Replace the element entirely" at bounding box center [262, 304] width 213 height 14
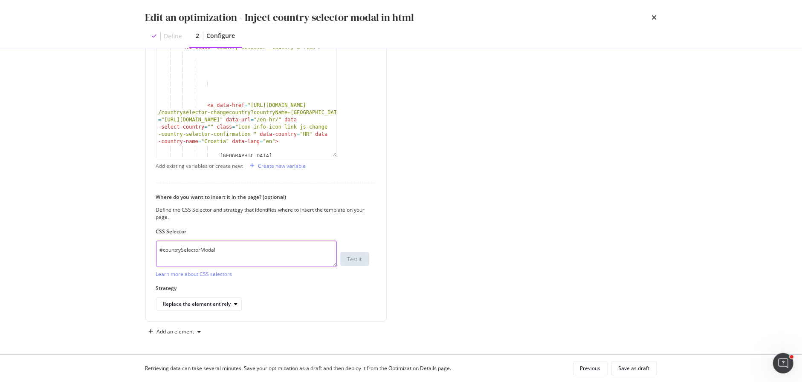
drag, startPoint x: 233, startPoint y: 251, endPoint x: 119, endPoint y: 242, distance: 113.7
click at [119, 242] on div "Edit an optimization - Inject country selector modal in html Define 2 Configure…" at bounding box center [401, 191] width 802 height 382
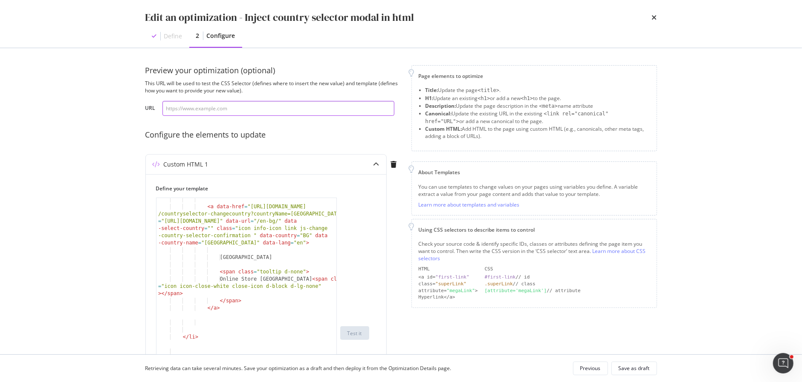
click at [271, 110] on input "modal" at bounding box center [278, 108] width 232 height 15
paste input "https://www.chloe.com/fr-fr"
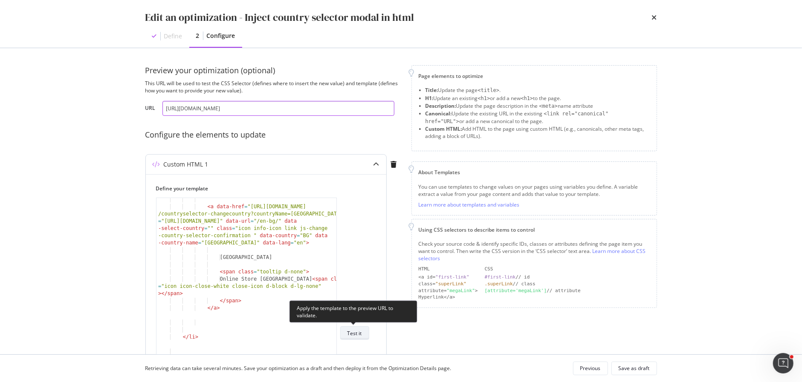
type input "https://www.chloe.com/fr-fr"
click at [351, 330] on div "Test it" at bounding box center [354, 333] width 14 height 7
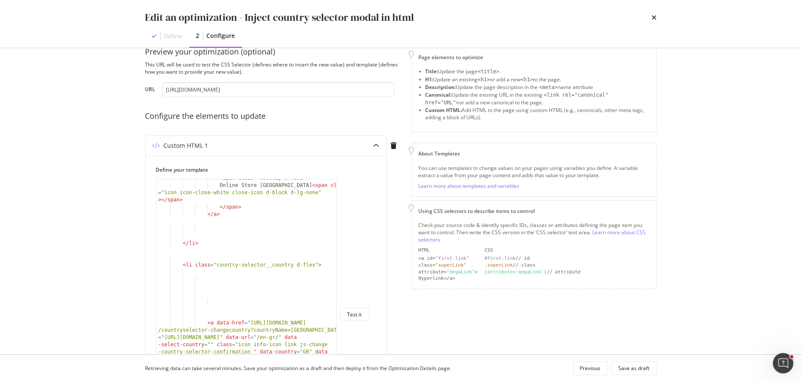
scroll to position [2452, 0]
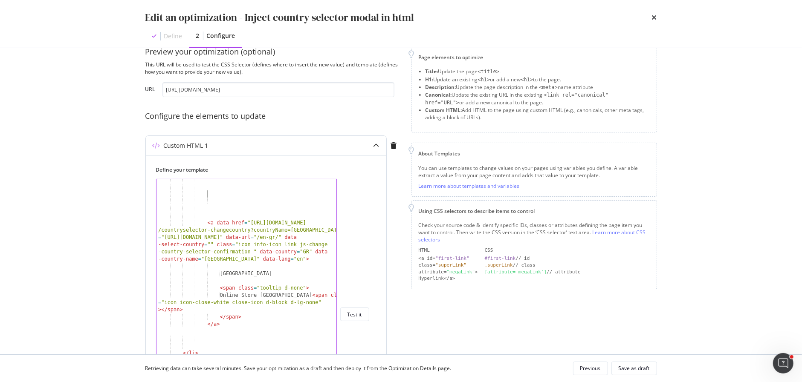
click at [277, 193] on div "< a data-href = "https://www.chloe.com/en-gb /countryselector-changecountry?cou…" at bounding box center [246, 336] width 181 height 321
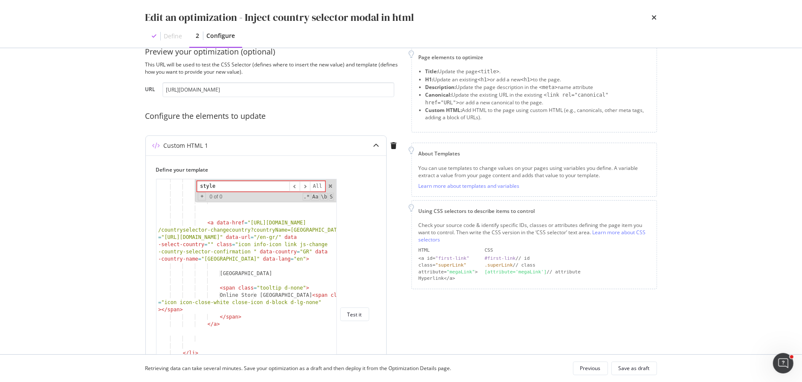
click at [235, 182] on input "style" at bounding box center [243, 186] width 92 height 11
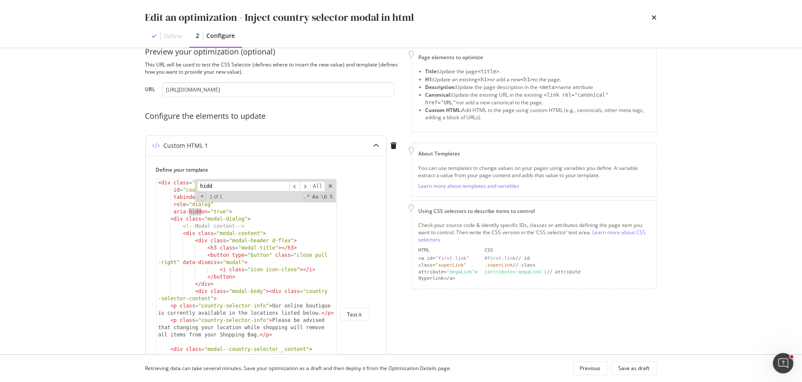
type input "hidd"
click at [200, 214] on div "< div class = "modal fade country-selector-modal" id = "countrySelectorModal" t…" at bounding box center [246, 321] width 181 height 285
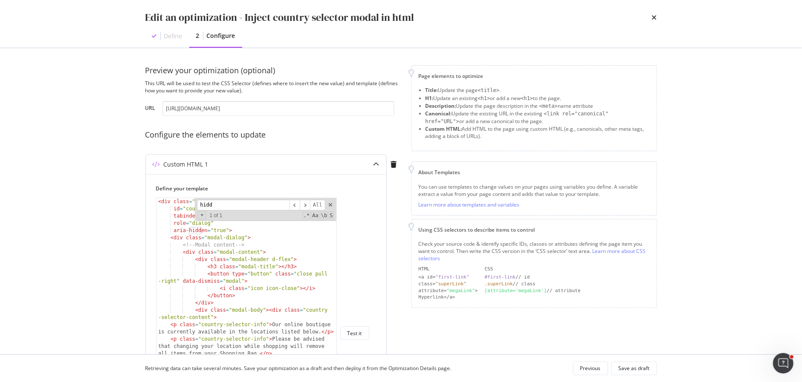
click at [329, 202] on div "hidd ​ ​ All Replace All + 1 of 1 .* Aa \b S" at bounding box center [265, 209] width 141 height 23
drag, startPoint x: 228, startPoint y: 231, endPoint x: 173, endPoint y: 230, distance: 54.6
click at [173, 230] on div "< div class = "modal fade country-selector-modal" id = "countrySelectorModal" t…" at bounding box center [246, 340] width 181 height 285
click at [246, 249] on div "< div class = "modal fade country-selector-modal" id = "countrySelectorModal" t…" at bounding box center [246, 340] width 181 height 285
click at [328, 205] on span "modal" at bounding box center [330, 205] width 6 height 6
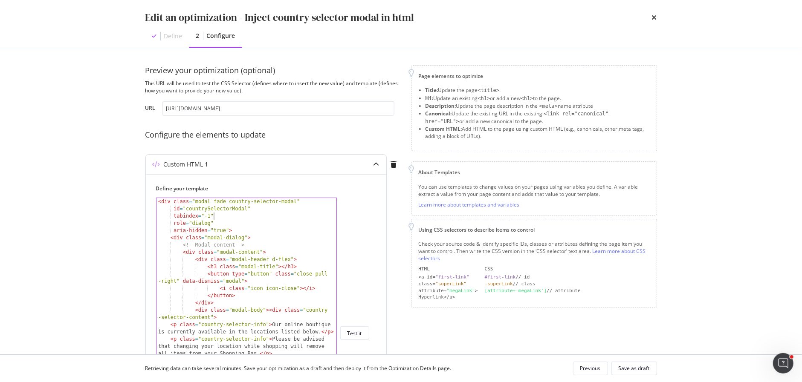
click at [237, 216] on div "< div class = "modal fade country-selector-modal" id = "countrySelectorModal" t…" at bounding box center [246, 340] width 181 height 285
click at [237, 221] on div "< div class = "modal fade country-selector-modal" id = "countrySelectorModal" t…" at bounding box center [246, 340] width 181 height 285
type textarea "role="dialog""
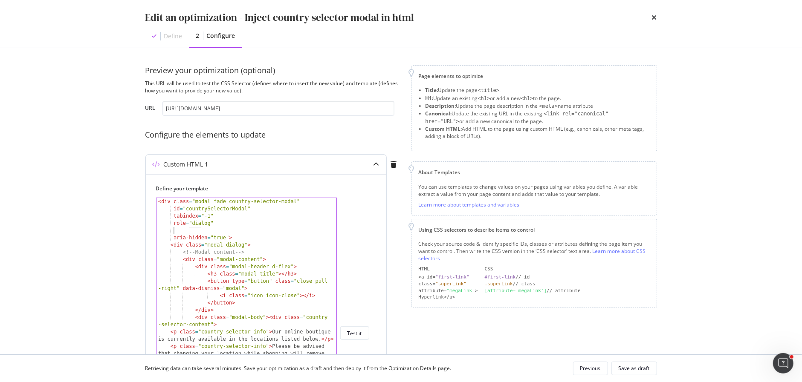
paste textarea "style="display: none; visibility: hidden;" aria-hidden="true""
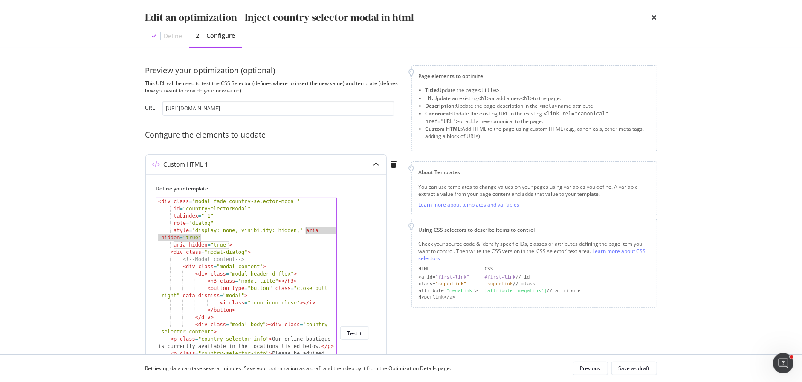
drag, startPoint x: 206, startPoint y: 236, endPoint x: 304, endPoint y: 232, distance: 97.7
click at [304, 232] on div "< div class = "modal fade country-selector-modal" id = "countrySelectorModal" t…" at bounding box center [246, 340] width 181 height 285
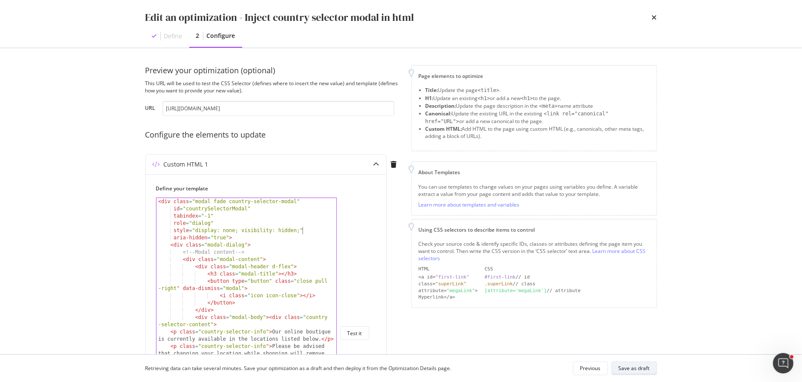
type textarea "style="display: none; visibility: hidden;""
click at [632, 368] on div "Save as draft" at bounding box center [633, 368] width 31 height 7
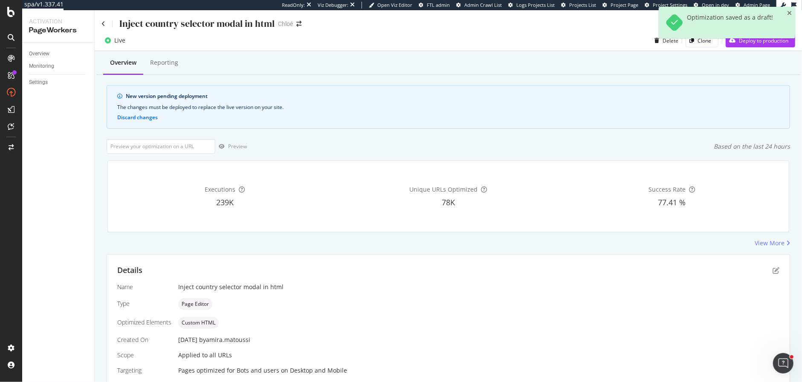
click at [743, 45] on div "Optimization saved as a draft!" at bounding box center [726, 26] width 136 height 38
click at [742, 46] on div "Deploy to production" at bounding box center [756, 40] width 63 height 13
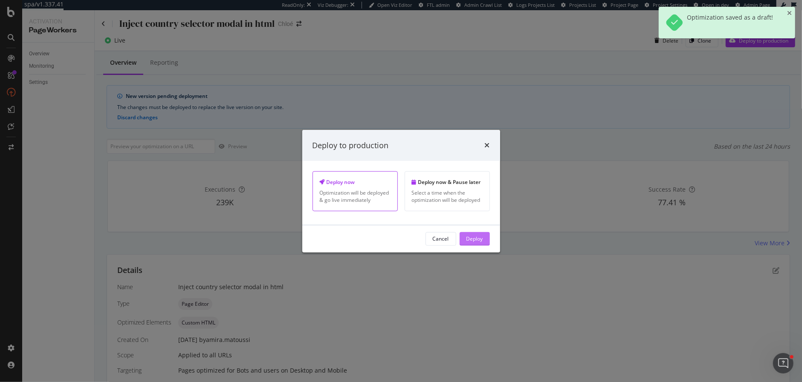
click at [475, 236] on div "Deploy" at bounding box center [474, 238] width 17 height 7
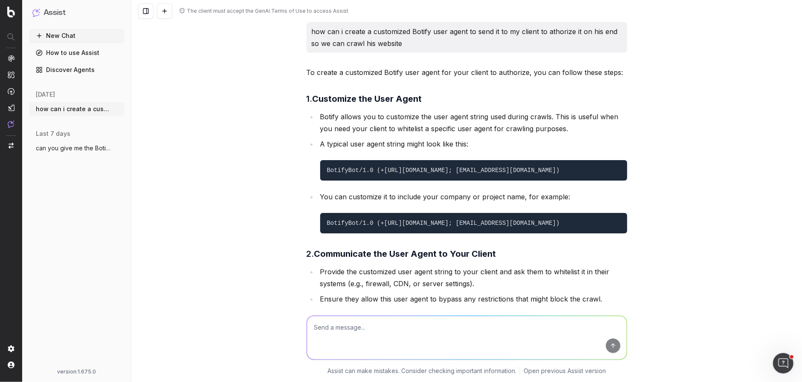
click at [400, 326] on textarea at bounding box center [467, 337] width 320 height 43
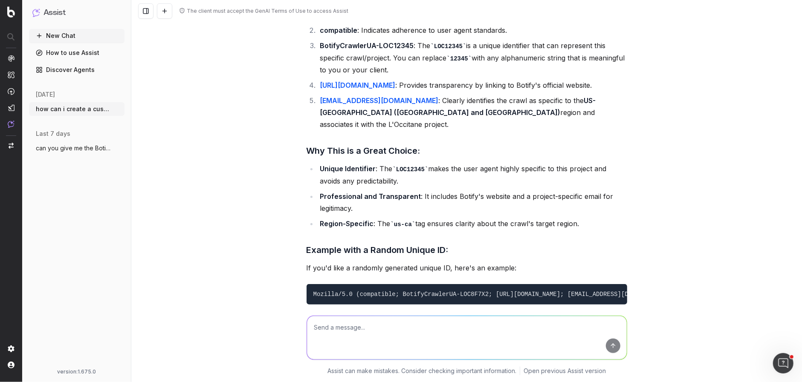
scroll to position [0, 327]
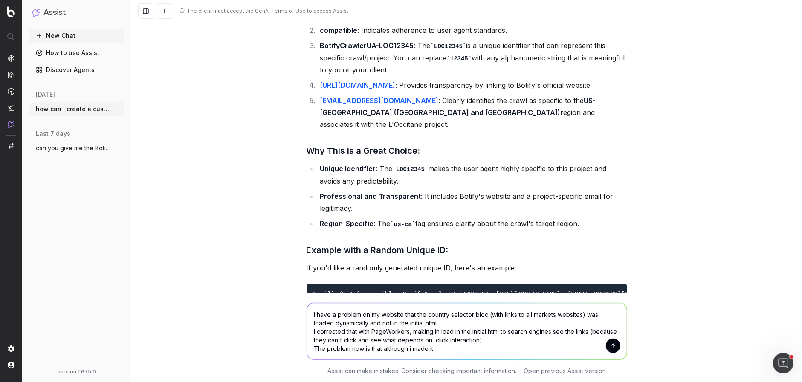
drag, startPoint x: 446, startPoint y: 348, endPoint x: 414, endPoint y: 348, distance: 32.0
click at [414, 348] on textarea "i have a problem on my website that the country selector bloc (with links to al…" at bounding box center [467, 331] width 320 height 56
paste textarea "aria-hidden="true""
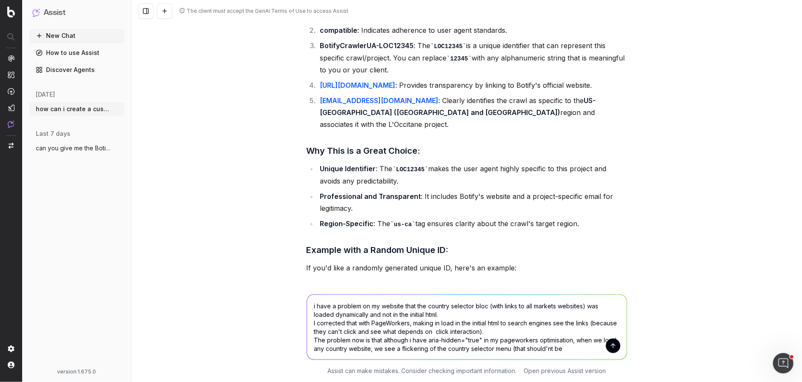
click at [546, 348] on textarea "i have a problem on my website that the country selector bloc (with links to al…" at bounding box center [467, 327] width 320 height 65
click at [580, 352] on textarea "i have a problem on my website that the country selector bloc (with links to al…" at bounding box center [467, 327] width 320 height 65
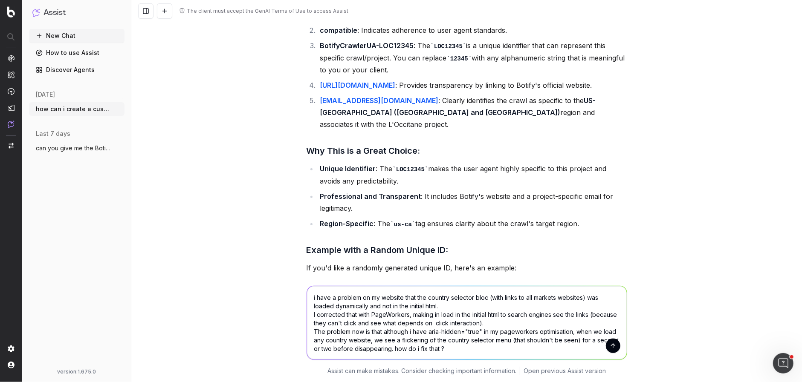
type textarea "i have a problem on my website that the country selector bloc (with links to al…"
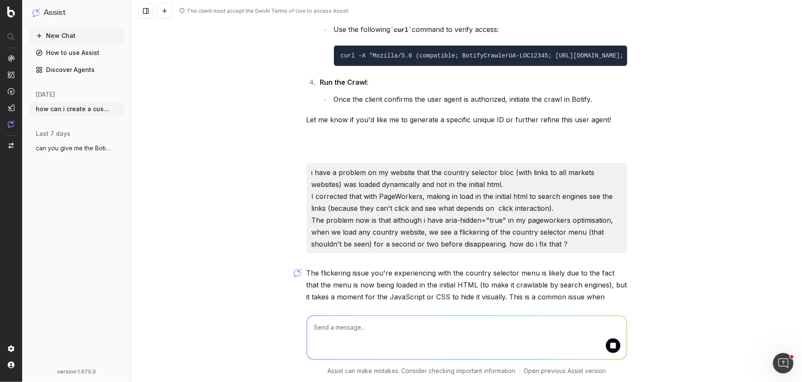
scroll to position [5627, 0]
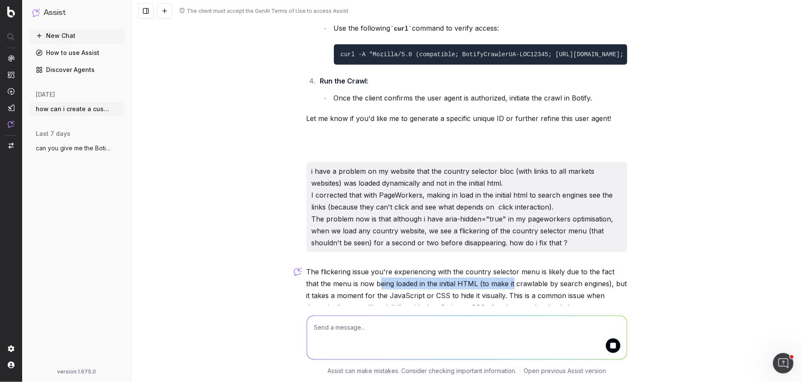
drag, startPoint x: 367, startPoint y: 207, endPoint x: 498, endPoint y: 203, distance: 131.8
click at [498, 266] on p "The flickering issue you're experiencing with the country selector menu is like…" at bounding box center [466, 290] width 321 height 48
drag, startPoint x: 521, startPoint y: 204, endPoint x: 590, endPoint y: 202, distance: 68.6
click at [590, 266] on p "The flickering issue you're experiencing with the country selector menu is like…" at bounding box center [466, 290] width 321 height 48
drag, startPoint x: 329, startPoint y: 218, endPoint x: 432, endPoint y: 218, distance: 102.7
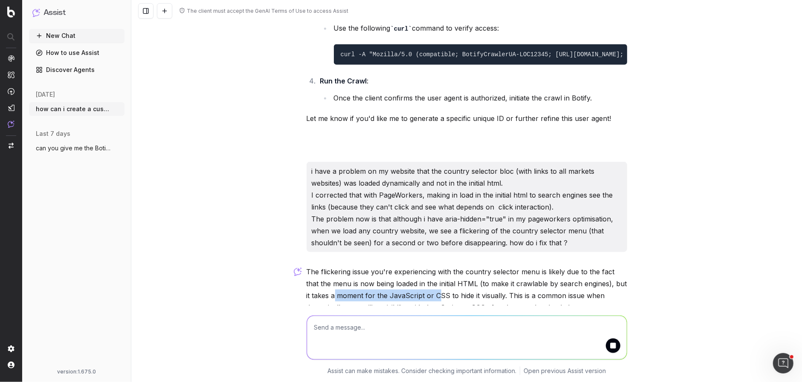
click at [433, 266] on p "The flickering issue you're experiencing with the country selector menu is like…" at bounding box center [466, 290] width 321 height 48
drag, startPoint x: 471, startPoint y: 217, endPoint x: 494, endPoint y: 217, distance: 22.2
click at [494, 266] on p "The flickering issue you're experiencing with the country selector menu is like…" at bounding box center [466, 290] width 321 height 48
drag, startPoint x: 512, startPoint y: 216, endPoint x: 563, endPoint y: 216, distance: 50.7
click at [563, 266] on p "The flickering issue you're experiencing with the country selector menu is like…" at bounding box center [466, 290] width 321 height 48
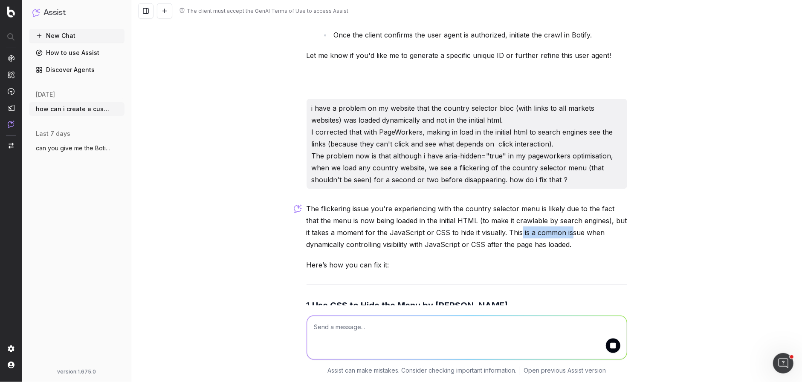
scroll to position [5695, 0]
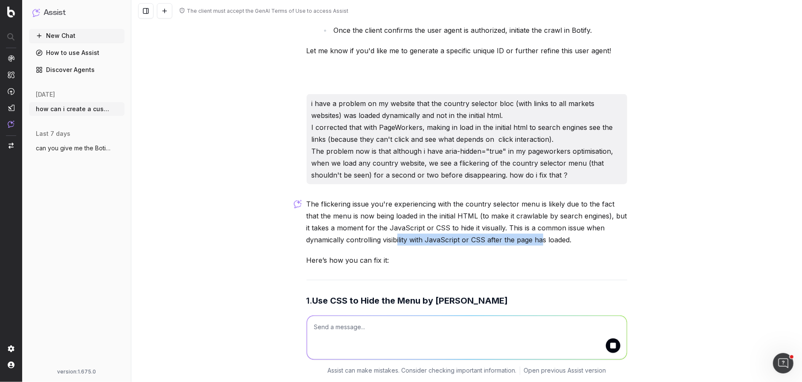
drag, startPoint x: 396, startPoint y: 162, endPoint x: 541, endPoint y: 162, distance: 145.3
click at [541, 198] on p "The flickering issue you're experiencing with the country selector menu is like…" at bounding box center [466, 222] width 321 height 48
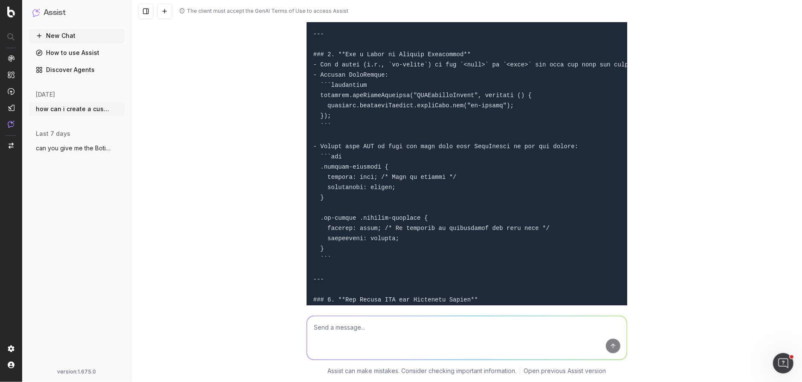
scroll to position [6116, 0]
drag, startPoint x: 401, startPoint y: 118, endPoint x: 326, endPoint y: 118, distance: 75.0
click at [326, 118] on pre at bounding box center [466, 376] width 321 height 747
copy code "visibility: hidden;"
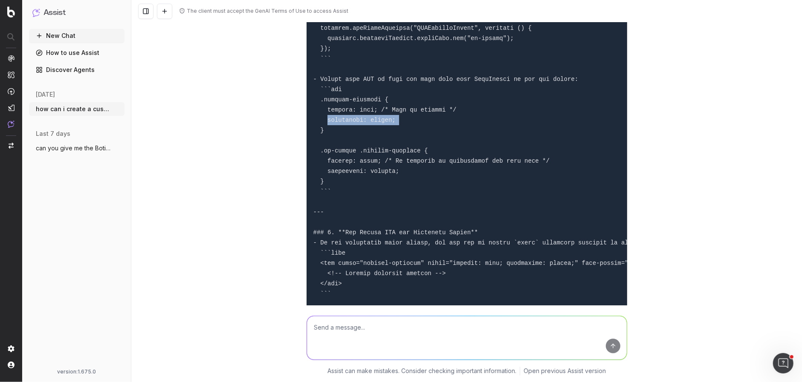
scroll to position [6185, 0]
copy code "visibility: hidden;"
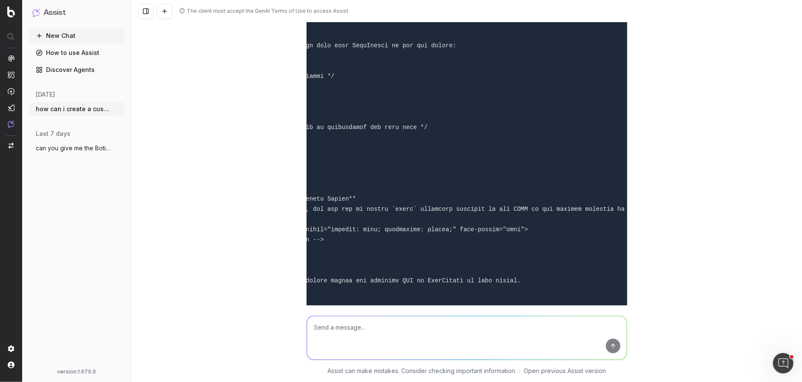
scroll to position [0, 125]
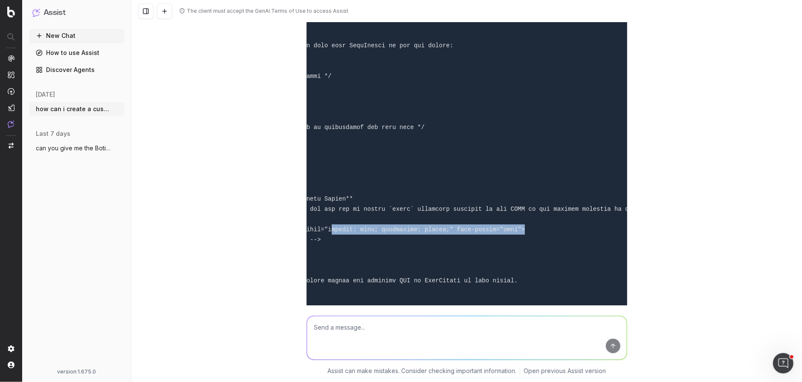
drag, startPoint x: 329, startPoint y: 161, endPoint x: 521, endPoint y: 160, distance: 191.8
click at [521, 160] on code at bounding box center [668, 275] width 960 height 733
drag, startPoint x: 335, startPoint y: 162, endPoint x: 552, endPoint y: 161, distance: 217.8
click at [552, 161] on code at bounding box center [699, 275] width 960 height 733
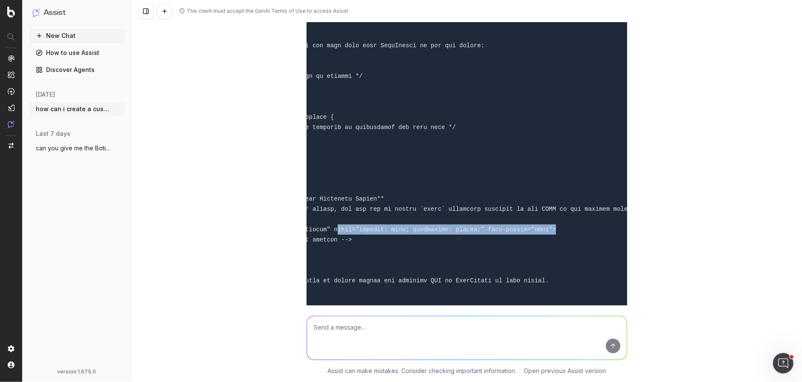
copy code "style="display: none; visibility: hidden;" aria-hidden="true""
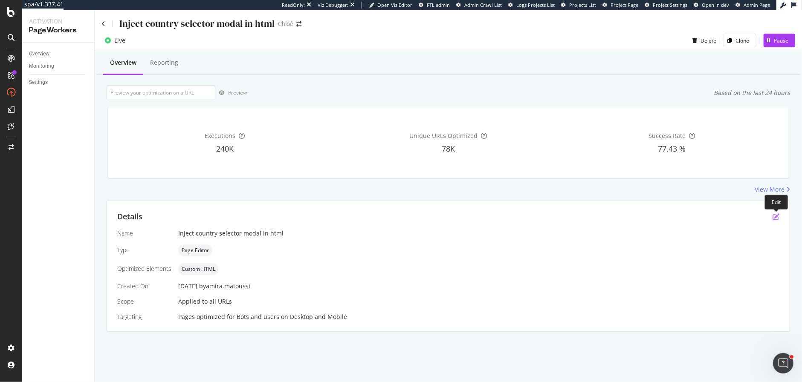
click at [774, 217] on icon "pen-to-square" at bounding box center [775, 217] width 7 height 7
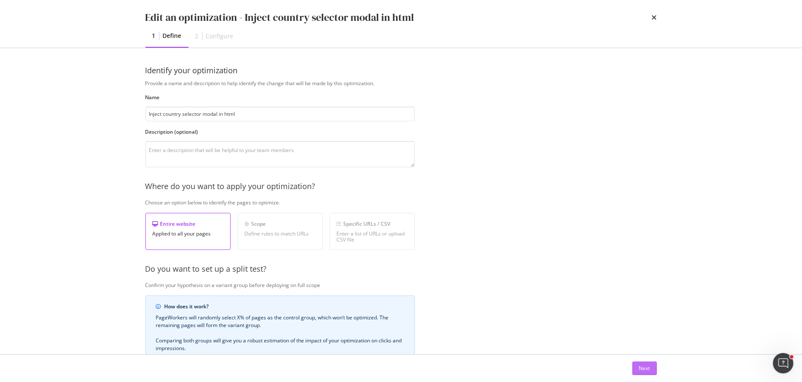
click at [638, 369] on button "Next" at bounding box center [644, 369] width 25 height 14
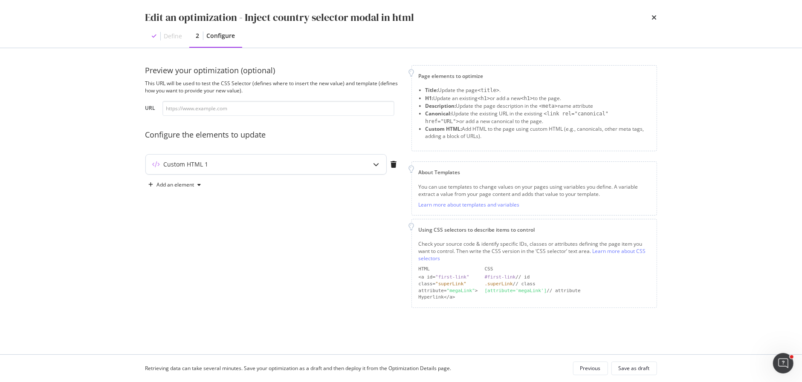
click at [248, 164] on div "Custom HTML 1" at bounding box center [249, 164] width 207 height 9
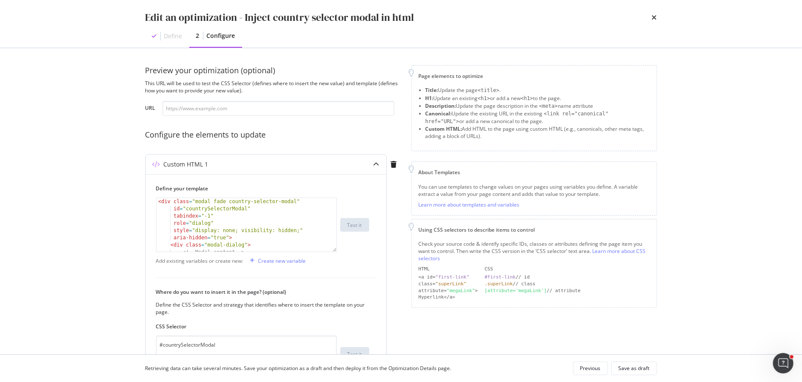
type textarea "style="display: none; visibility: hidden;""
drag, startPoint x: 306, startPoint y: 231, endPoint x: 156, endPoint y: 231, distance: 150.4
click at [156, 231] on div "< div class = "modal fade country-selector-modal" id = "countrySelectorModal" t…" at bounding box center [246, 232] width 181 height 69
type textarea "role="dialog""
click at [627, 371] on div "Save as draft" at bounding box center [633, 368] width 31 height 7
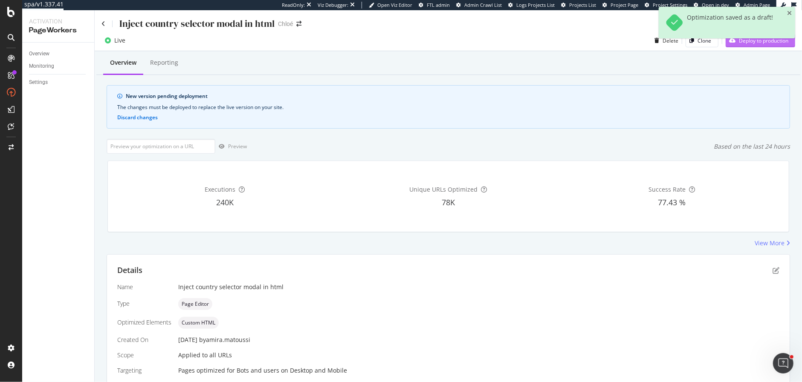
click at [739, 47] on button "Deploy to production" at bounding box center [759, 41] width 69 height 14
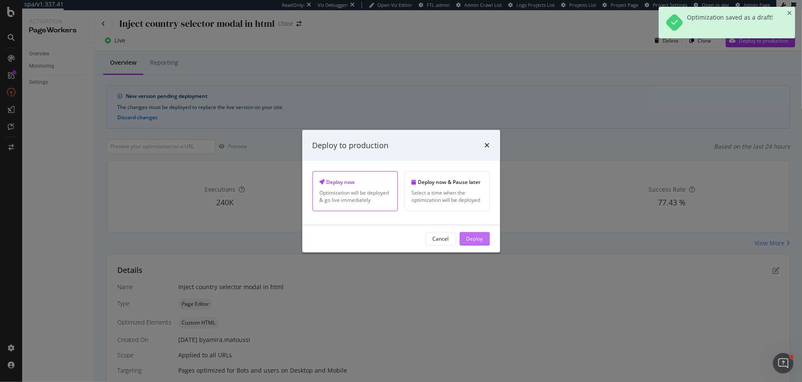
click at [476, 243] on div "Deploy" at bounding box center [474, 239] width 17 height 13
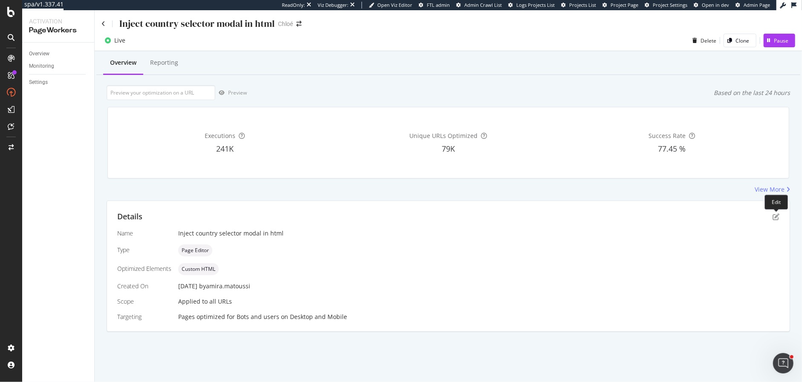
click at [771, 217] on div "Details" at bounding box center [448, 216] width 662 height 11
click at [777, 217] on icon "pen-to-square" at bounding box center [775, 217] width 7 height 7
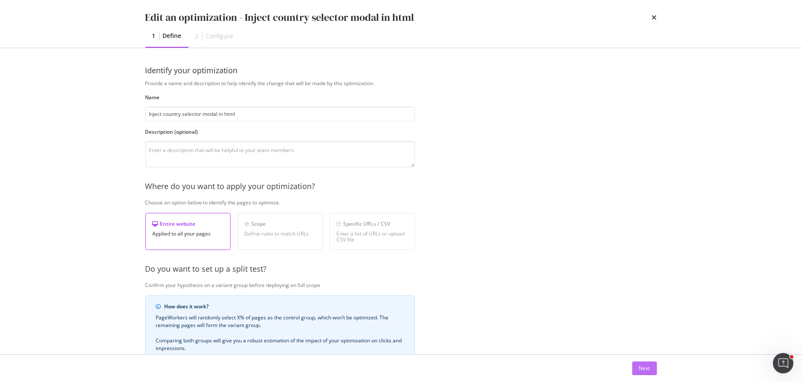
click at [644, 363] on div "Next" at bounding box center [644, 368] width 11 height 13
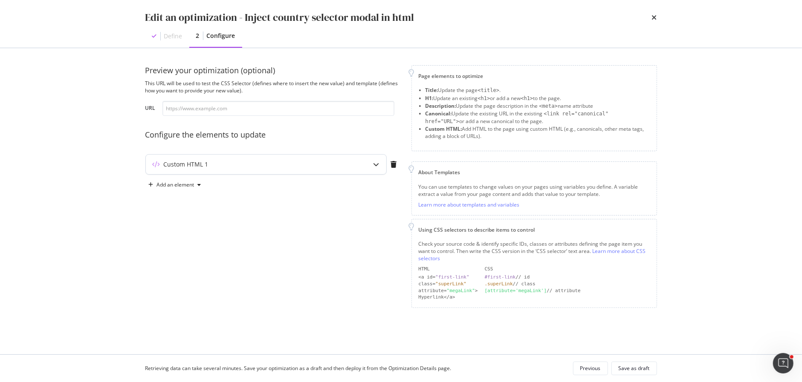
click at [219, 167] on div "Custom HTML 1" at bounding box center [249, 164] width 207 height 9
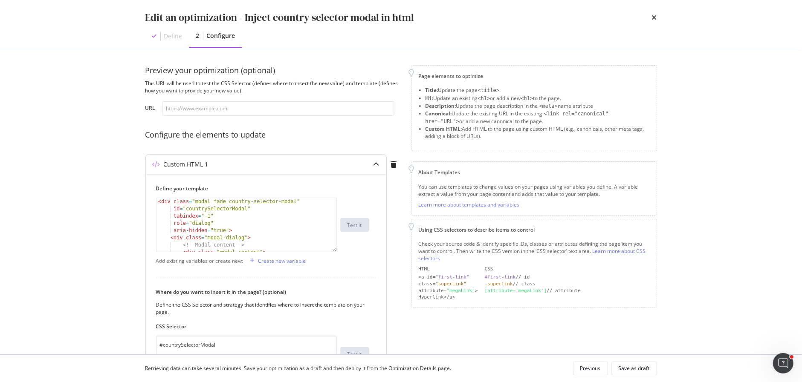
type textarea "aria-hidden="true">"
drag, startPoint x: 244, startPoint y: 232, endPoint x: 158, endPoint y: 232, distance: 86.1
click at [158, 232] on div "< div class = "modal fade country-selector-modal" id = "countrySelectorModal" t…" at bounding box center [246, 232] width 181 height 69
click at [650, 17] on div "Edit an optimization - Inject country selector modal in html" at bounding box center [400, 17] width 511 height 14
click at [655, 17] on icon "times" at bounding box center [654, 17] width 5 height 7
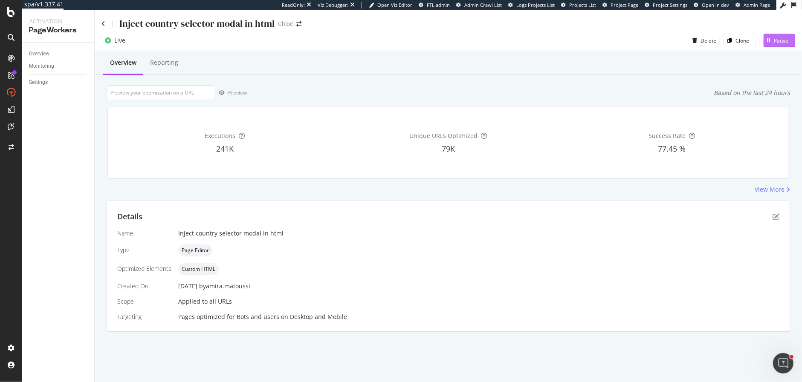
click at [780, 40] on div "Pause" at bounding box center [781, 40] width 14 height 7
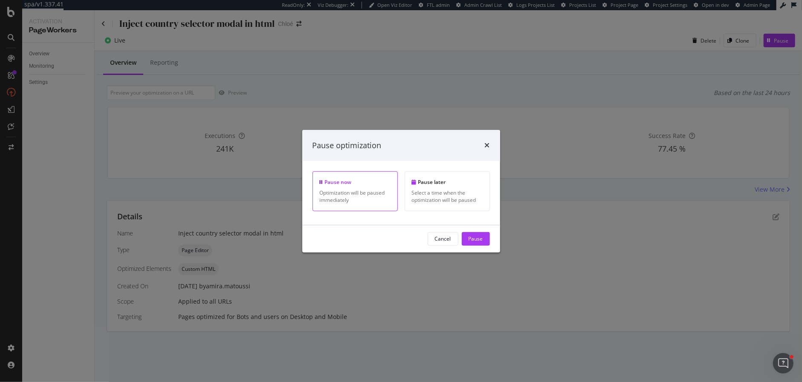
click at [462, 246] on div "Cancel Pause" at bounding box center [401, 238] width 198 height 27
drag, startPoint x: 470, startPoint y: 239, endPoint x: 487, endPoint y: 217, distance: 27.6
click at [470, 239] on div "Pause" at bounding box center [475, 238] width 14 height 7
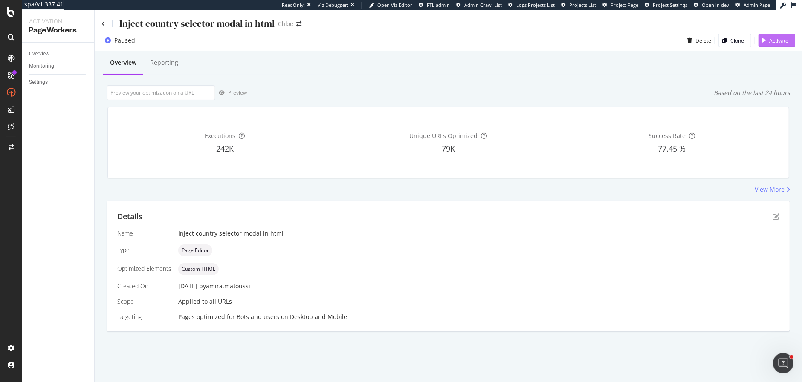
click at [776, 38] on div "Activate" at bounding box center [778, 40] width 19 height 7
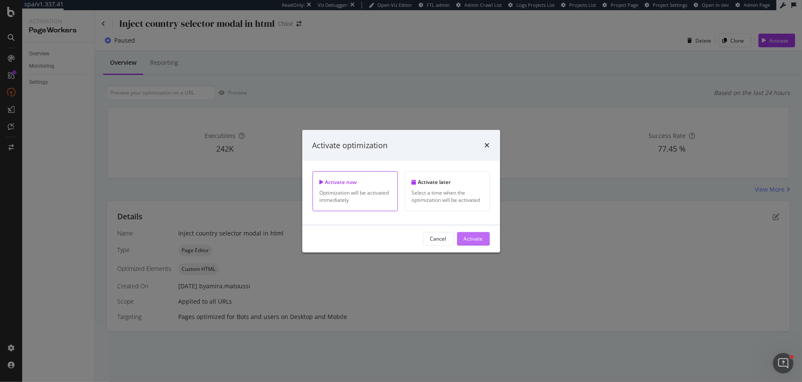
click at [471, 240] on div "Activate" at bounding box center [473, 238] width 19 height 7
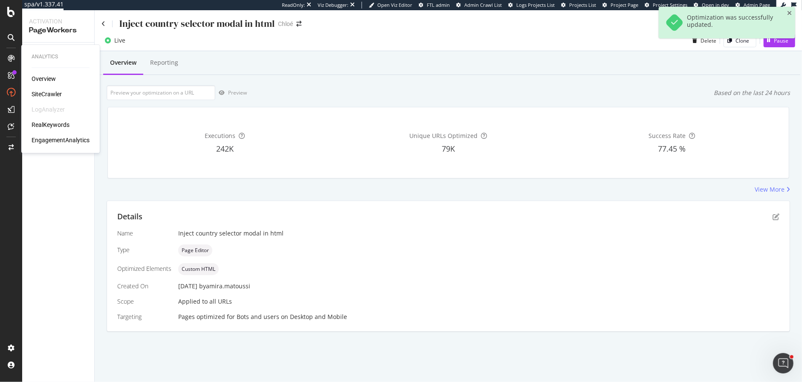
click at [34, 57] on div "Analytics" at bounding box center [61, 56] width 58 height 7
click at [44, 54] on div "Overview" at bounding box center [39, 53] width 20 height 9
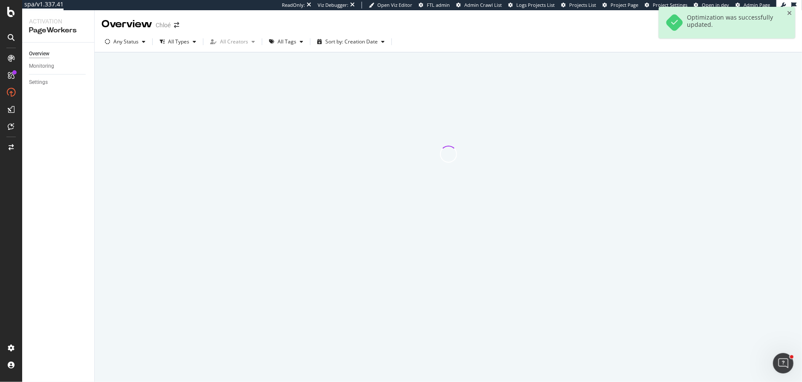
click at [44, 53] on div "Overview" at bounding box center [39, 53] width 20 height 9
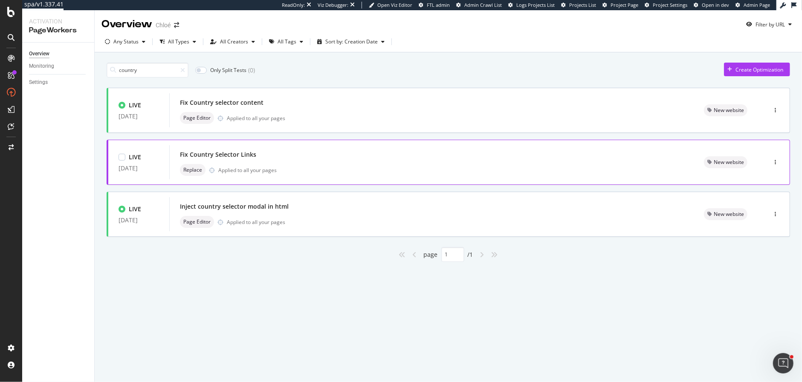
click at [375, 169] on div "Replace Applied to all your pages" at bounding box center [431, 170] width 503 height 12
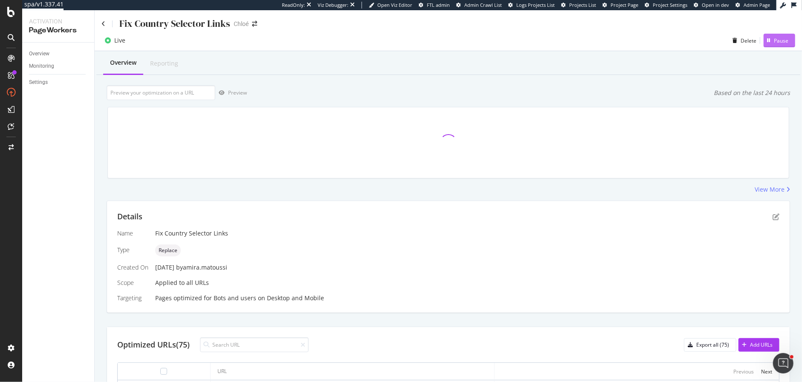
click at [783, 37] on div "Pause" at bounding box center [781, 40] width 14 height 7
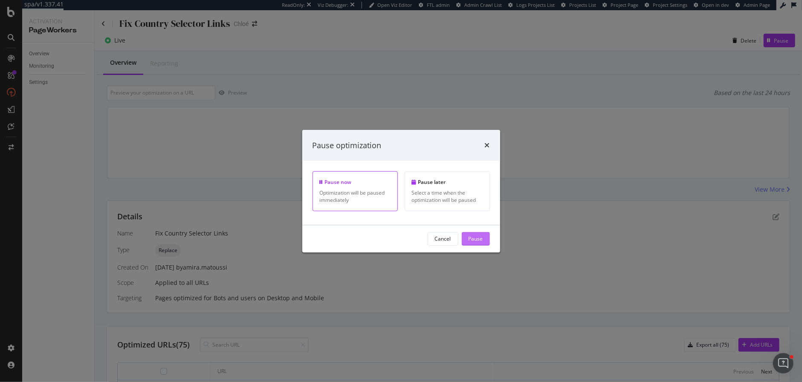
click at [475, 237] on div "Pause" at bounding box center [475, 238] width 14 height 7
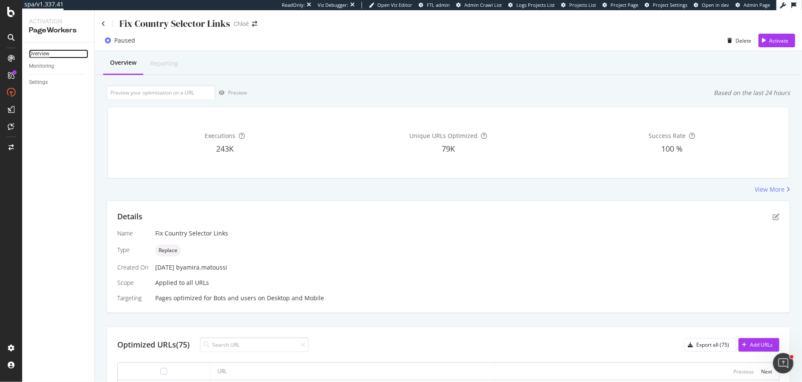
click at [46, 53] on div "Overview" at bounding box center [39, 53] width 20 height 9
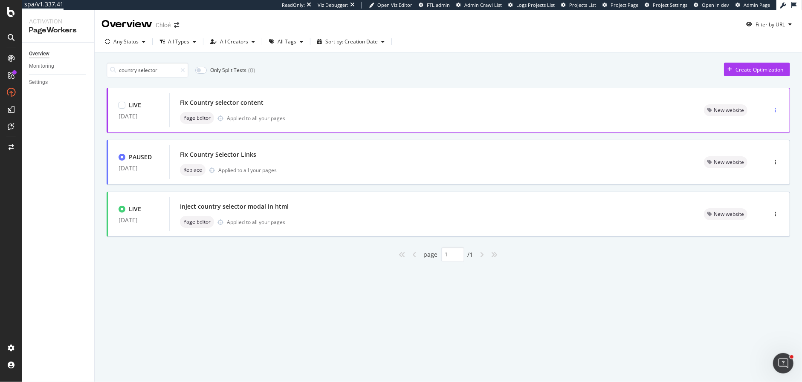
click at [778, 109] on div "button" at bounding box center [775, 110] width 8 height 5
click at [763, 141] on div "Pause" at bounding box center [765, 139] width 14 height 7
click at [434, 208] on div "Inject country selector modal in html" at bounding box center [431, 207] width 503 height 12
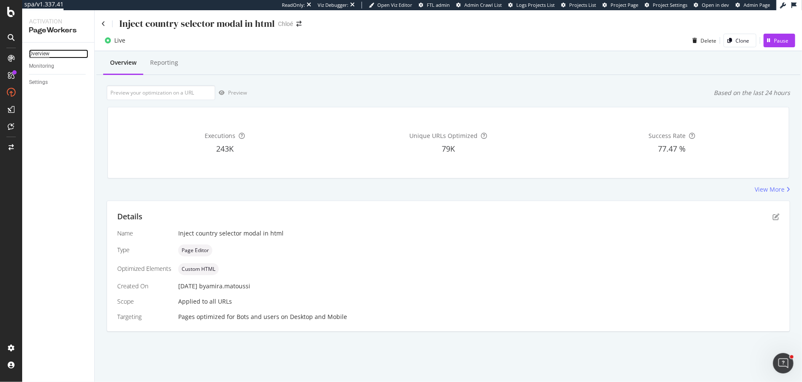
click at [41, 52] on div "Overview" at bounding box center [39, 53] width 20 height 9
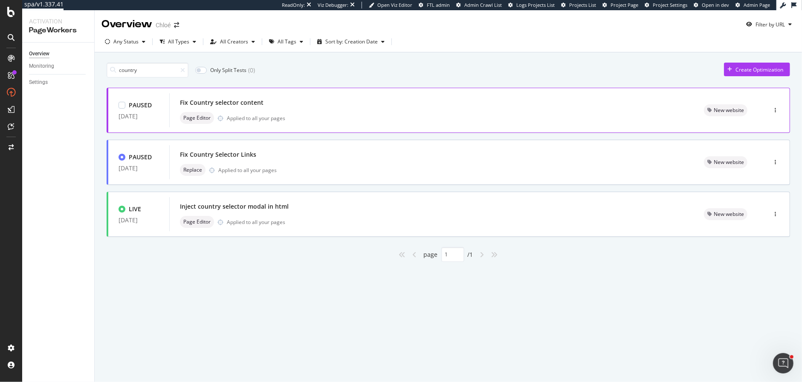
click at [300, 107] on div "Fix Country selector content" at bounding box center [431, 103] width 503 height 12
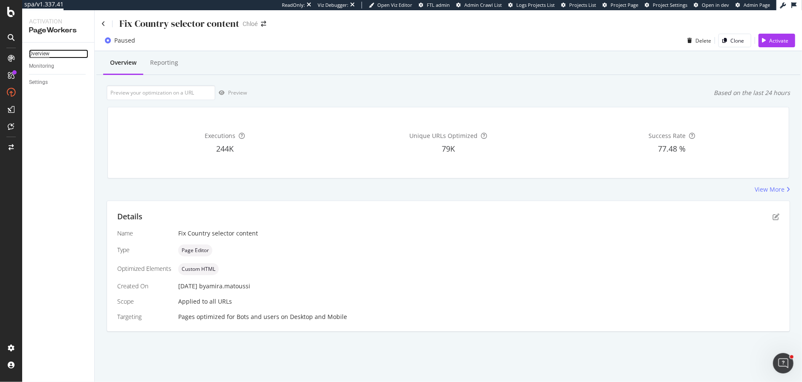
click at [42, 53] on div "Overview" at bounding box center [39, 53] width 20 height 9
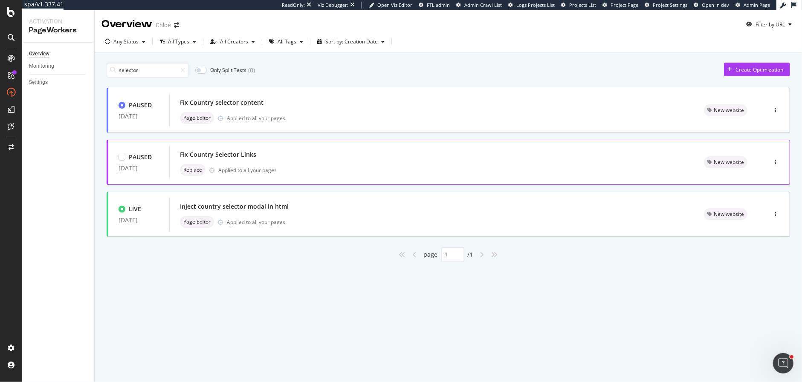
click at [309, 168] on div "Replace Applied to all your pages" at bounding box center [431, 170] width 503 height 12
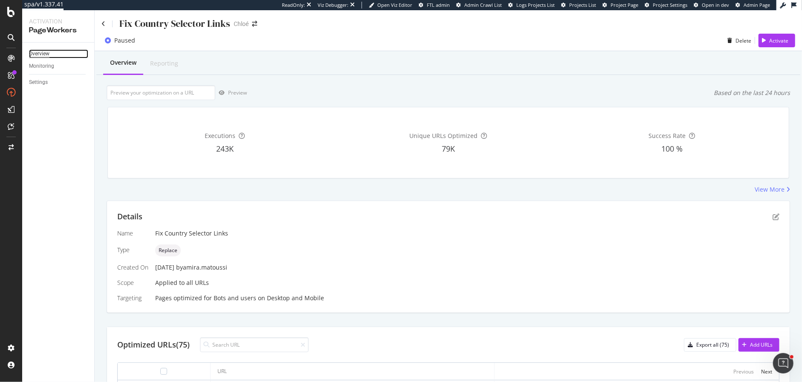
click at [43, 57] on div "Overview" at bounding box center [39, 53] width 20 height 9
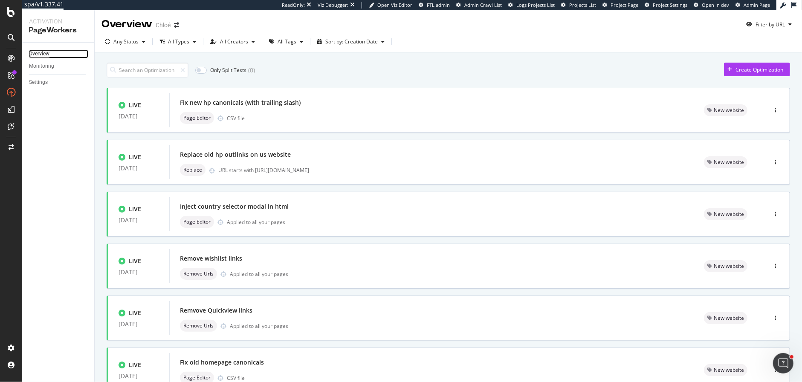
click at [40, 52] on div "Overview" at bounding box center [39, 53] width 20 height 9
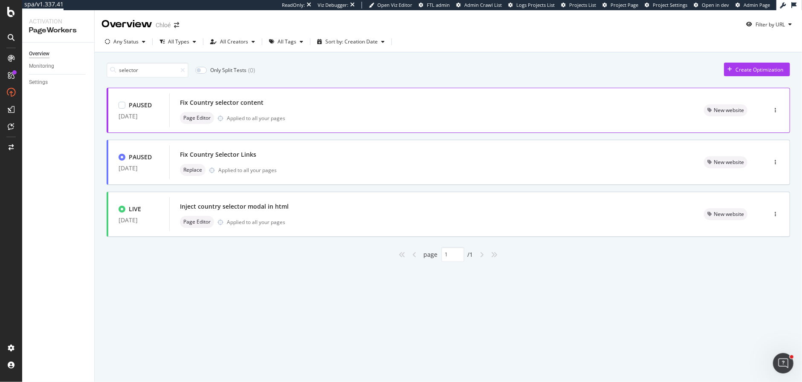
click at [285, 113] on div "Page Editor Applied to all your pages" at bounding box center [431, 118] width 503 height 12
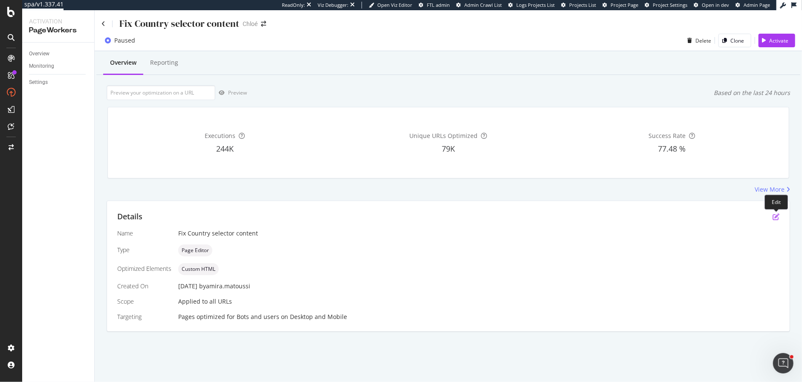
click at [775, 214] on icon "pen-to-square" at bounding box center [775, 217] width 7 height 7
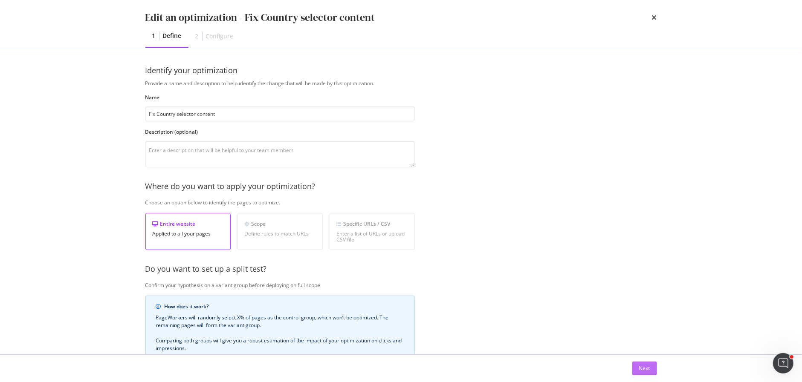
click at [653, 372] on button "Next" at bounding box center [644, 369] width 25 height 14
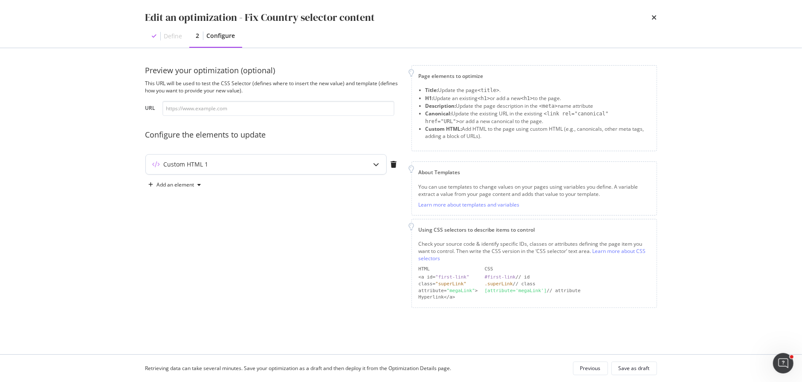
click at [303, 165] on div "Custom HTML 1" at bounding box center [249, 164] width 207 height 9
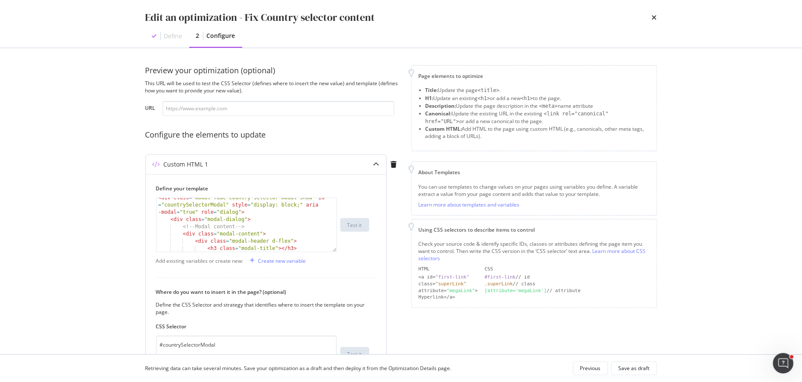
scroll to position [3, 0]
type textarea "<div class="modal fade country-selector-modal show" id="countrySelectorModal" s…"
click at [268, 212] on div "< div class = "modal fade country-selector-modal show" id = "countrySelectorMod…" at bounding box center [246, 239] width 181 height 90
paste textarea "aria-hidden="true">"
click at [169, 220] on div "< div class = "modal fade country-selector-modal show" id = "countrySelectorMod…" at bounding box center [246, 235] width 181 height 83
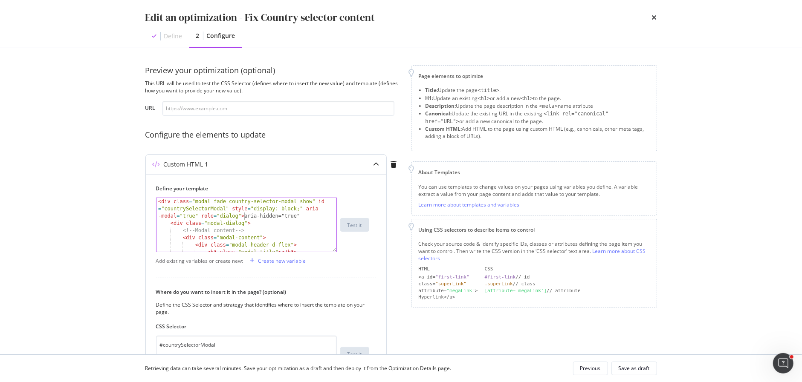
scroll to position [0, 0]
type textarea "aria-hidden="true""
drag, startPoint x: 212, startPoint y: 224, endPoint x: 133, endPoint y: 224, distance: 79.3
click at [133, 224] on div "Preview your optimization (optional) This URL will be used to test the CSS Sele…" at bounding box center [401, 201] width 546 height 306
click at [241, 215] on div "< div class = "modal fade country-selector-modal show" id = "countrySelectorMod…" at bounding box center [246, 239] width 181 height 83
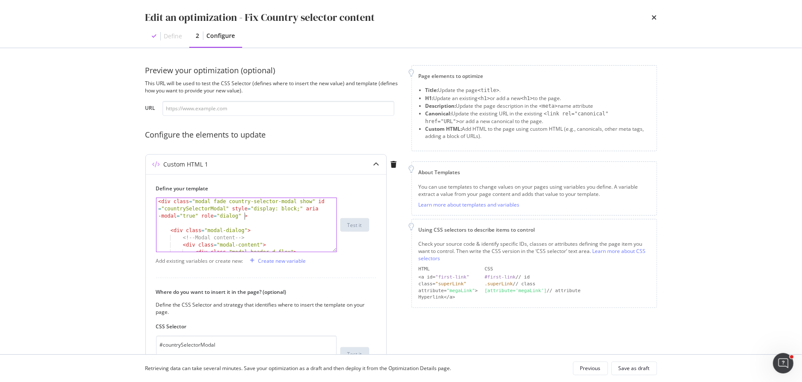
scroll to position [0, 34]
paste textarea "aria-hidden="true""
type textarea "<div class="modal fade country-selector-modal show" id="countrySelectorModal" s…"
click at [179, 222] on div "< div class = "modal fade country-selector-modal show" id = "countrySelectorMod…" at bounding box center [246, 239] width 181 height 83
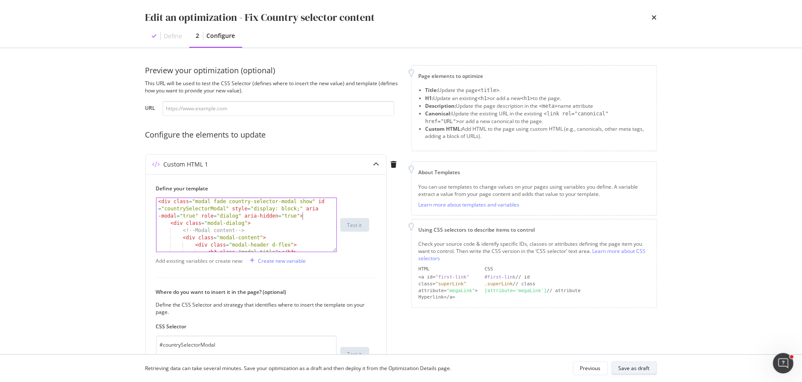
type textarea "<div class="modal fade country-selector-modal show" id="countrySelectorModal" s…"
click at [640, 369] on div "Save as draft" at bounding box center [633, 368] width 31 height 7
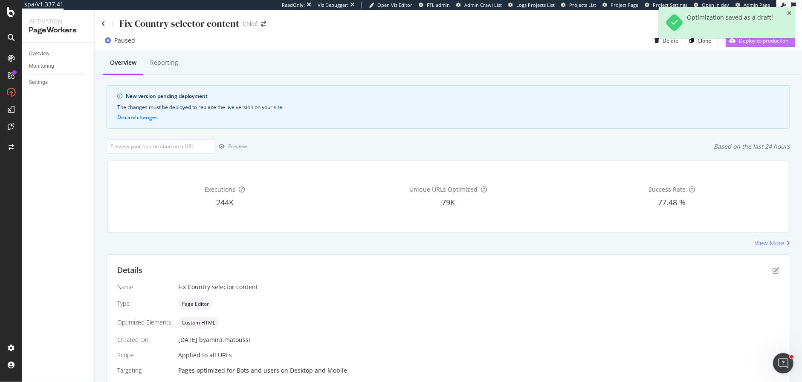
click at [745, 46] on div "Deploy to production" at bounding box center [756, 40] width 63 height 13
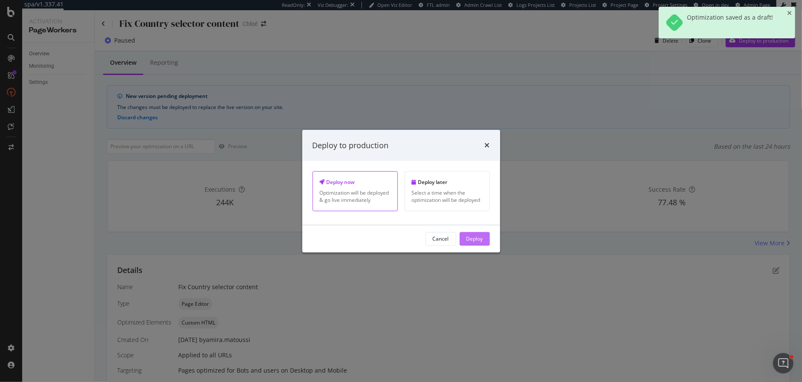
click at [473, 234] on div "Deploy" at bounding box center [474, 239] width 17 height 13
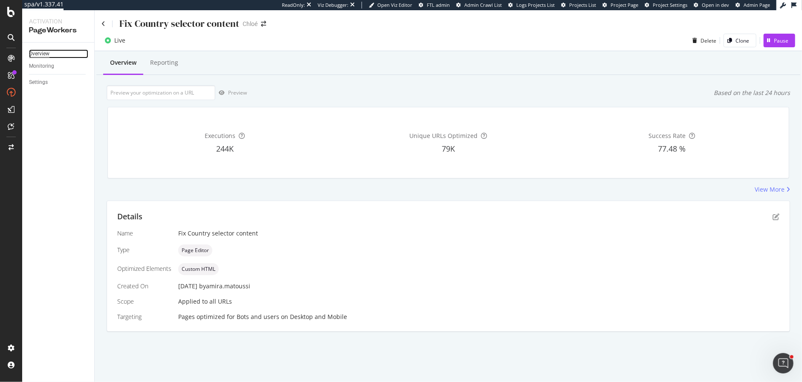
click at [38, 54] on div "Overview" at bounding box center [39, 53] width 20 height 9
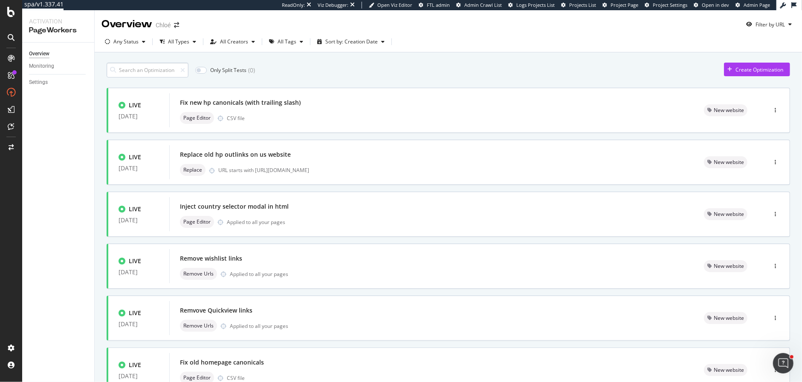
click at [155, 72] on input at bounding box center [148, 70] width 82 height 15
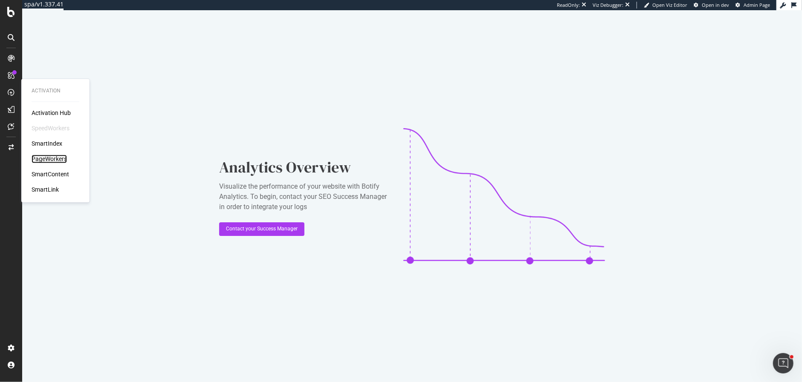
click at [37, 159] on div "PageWorkers" at bounding box center [49, 159] width 35 height 9
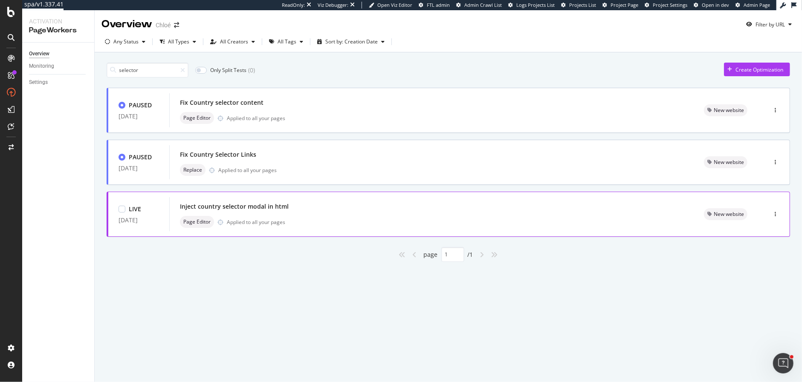
click at [251, 219] on div "Applied to all your pages" at bounding box center [256, 222] width 58 height 7
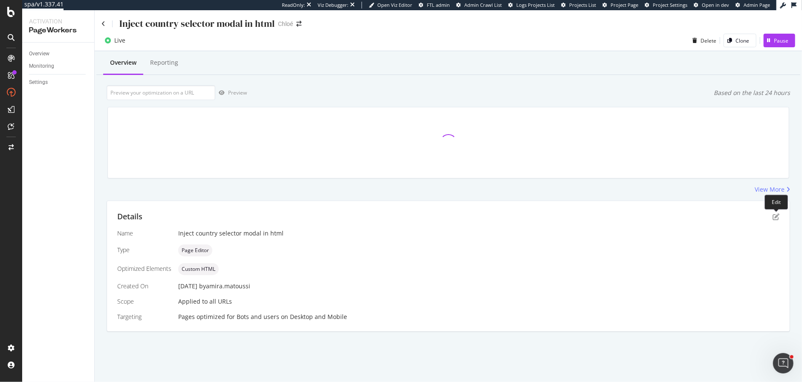
click at [774, 209] on div "Edit" at bounding box center [775, 202] width 23 height 15
click at [775, 214] on icon "pen-to-square" at bounding box center [775, 217] width 7 height 7
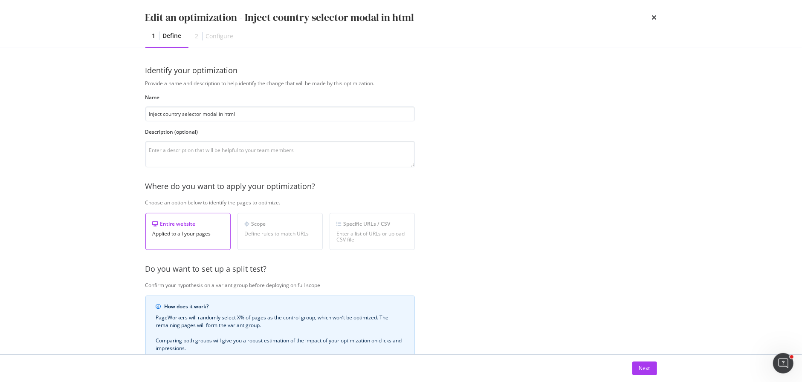
click at [775, 215] on div "Edit an optimization - Inject country selector modal in html 1 Define 2 Configu…" at bounding box center [401, 191] width 802 height 382
click at [647, 373] on div "Next" at bounding box center [644, 368] width 11 height 13
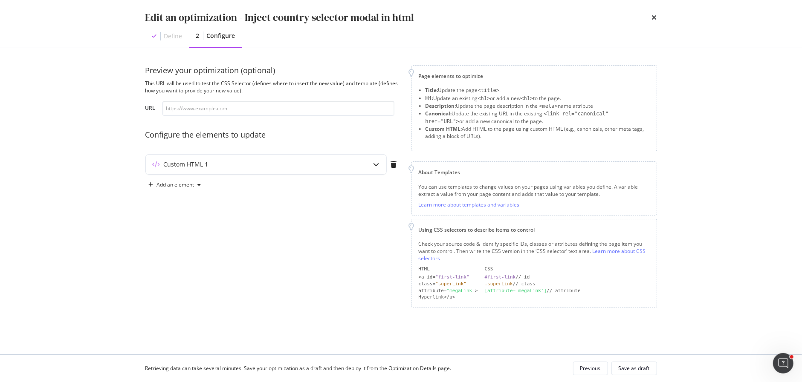
click at [278, 176] on div "Custom HTML 1" at bounding box center [273, 166] width 256 height 24
click at [268, 167] on div "Custom HTML 1" at bounding box center [249, 164] width 207 height 9
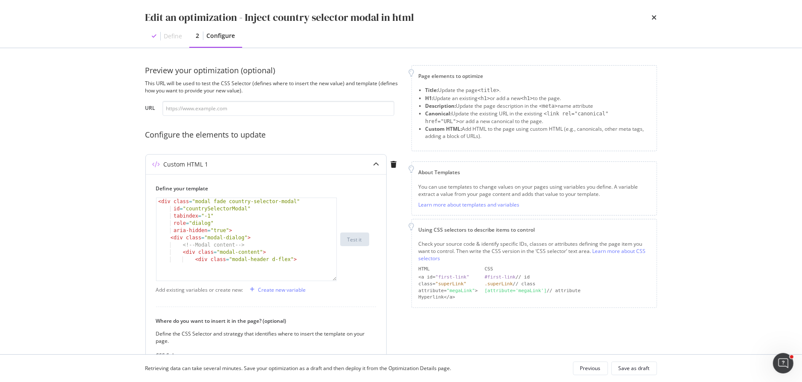
drag, startPoint x: 335, startPoint y: 250, endPoint x: 335, endPoint y: 354, distance: 104.0
click at [335, 281] on div "< div class = "modal fade country-selector-modal" id = "countrySelectorModal" t…" at bounding box center [246, 240] width 181 height 84
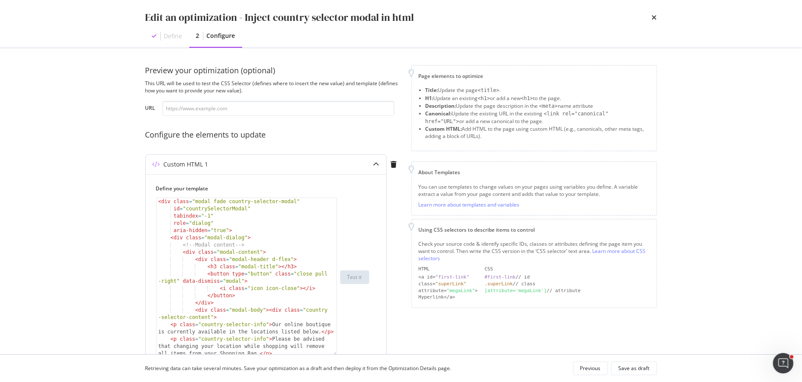
type textarea "aria-hidden="true">"
drag, startPoint x: 246, startPoint y: 228, endPoint x: 126, endPoint y: 228, distance: 120.2
click at [126, 228] on div "Edit an optimization - Inject country selector modal in html Define 2 Configure…" at bounding box center [401, 191] width 802 height 382
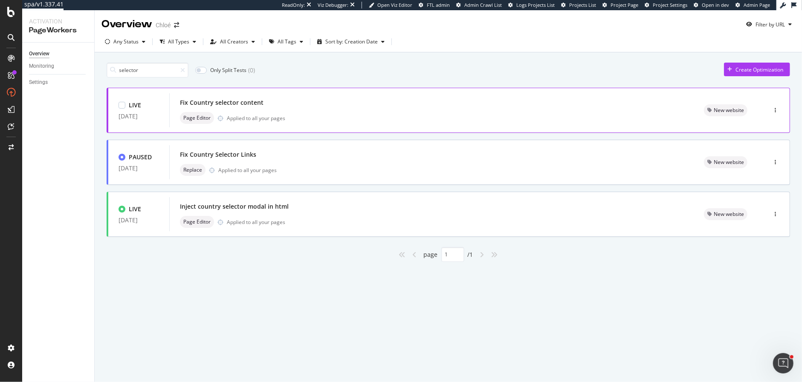
click at [346, 109] on div "Fix Country selector content Page Editor Applied to all your pages" at bounding box center [431, 110] width 503 height 27
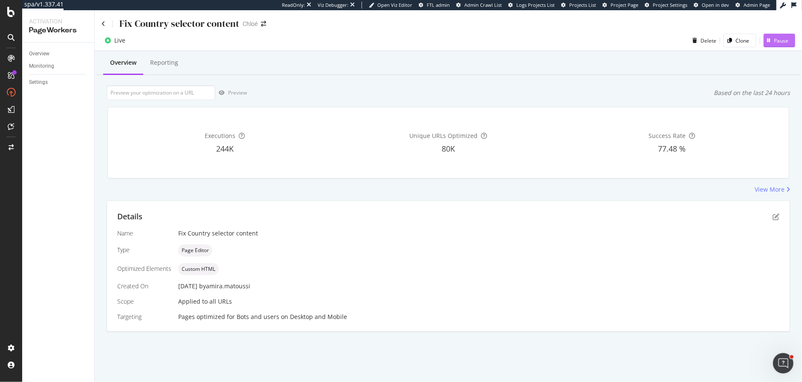
click at [778, 36] on div "Pause" at bounding box center [775, 40] width 25 height 13
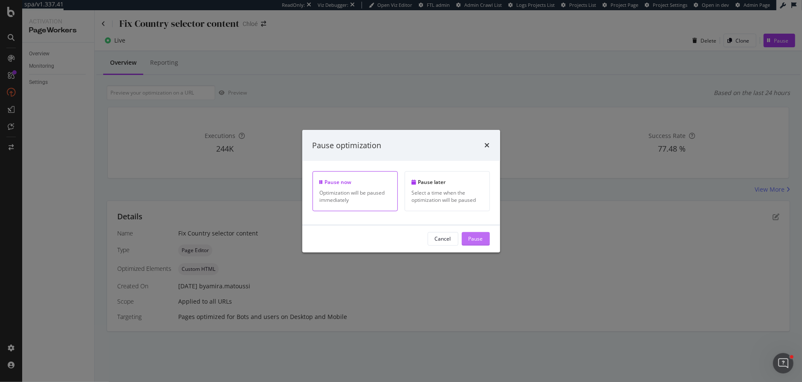
click at [475, 241] on div "Pause" at bounding box center [475, 238] width 14 height 7
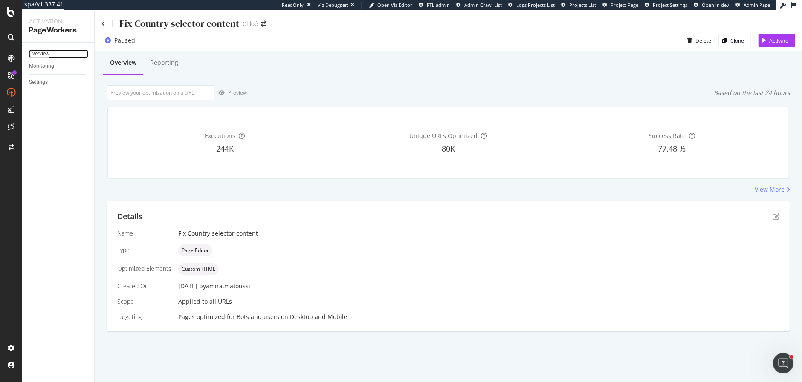
click at [48, 55] on div "Overview" at bounding box center [39, 53] width 20 height 9
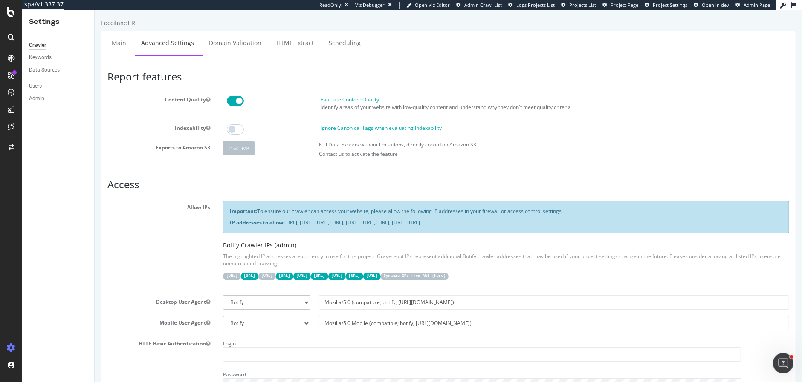
scroll to position [81, 0]
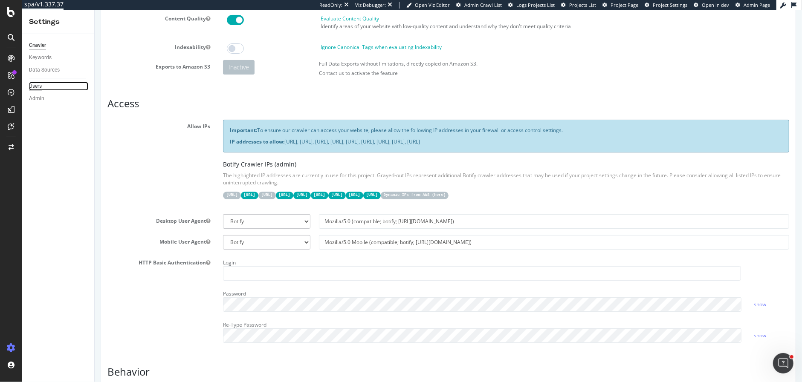
click at [40, 85] on div "Users" at bounding box center [35, 86] width 13 height 9
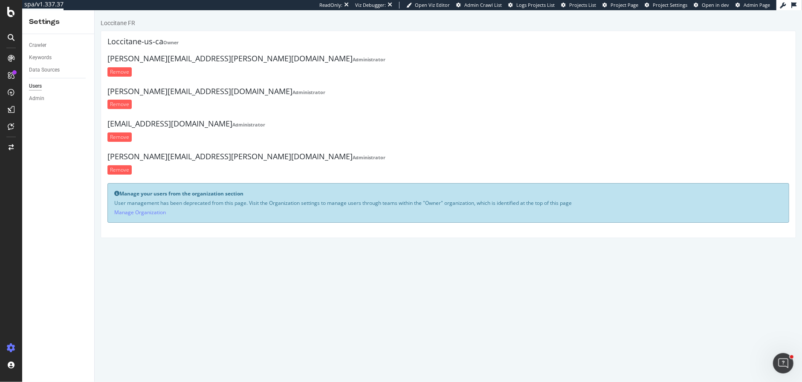
drag, startPoint x: 255, startPoint y: 156, endPoint x: 107, endPoint y: 155, distance: 148.7
click at [107, 155] on h4 "margot.sylvestre-lavarinaz@loccitane.com Administrator" at bounding box center [447, 157] width 681 height 9
copy h4 "margot.sylvestre-lavarinaz@loccitane.com"
click at [618, 5] on span "Project Page" at bounding box center [624, 5] width 28 height 6
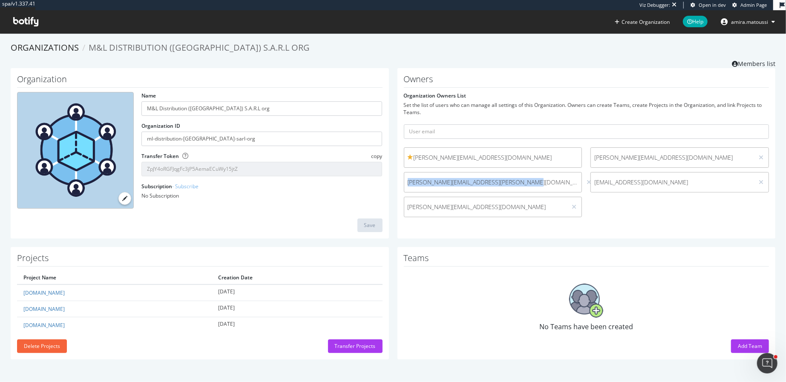
drag, startPoint x: 522, startPoint y: 184, endPoint x: 404, endPoint y: 184, distance: 118.5
click at [404, 184] on span "[PERSON_NAME][EMAIL_ADDRESS][PERSON_NAME][DOMAIN_NAME]" at bounding box center [493, 182] width 178 height 9
copy span "[PERSON_NAME][EMAIL_ADDRESS][PERSON_NAME][DOMAIN_NAME]"
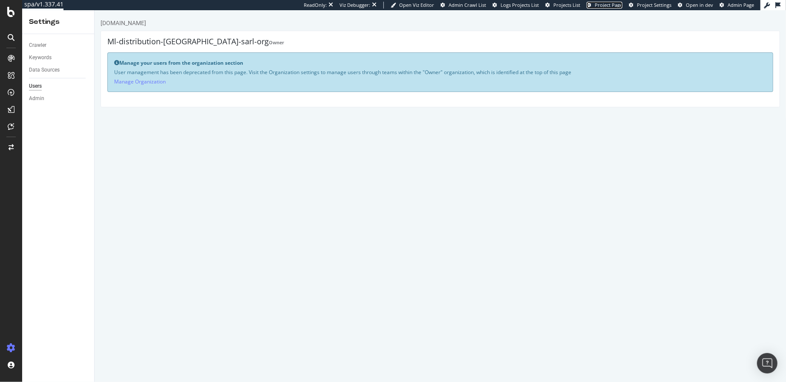
click at [610, 6] on span "Project Page" at bounding box center [609, 5] width 28 height 6
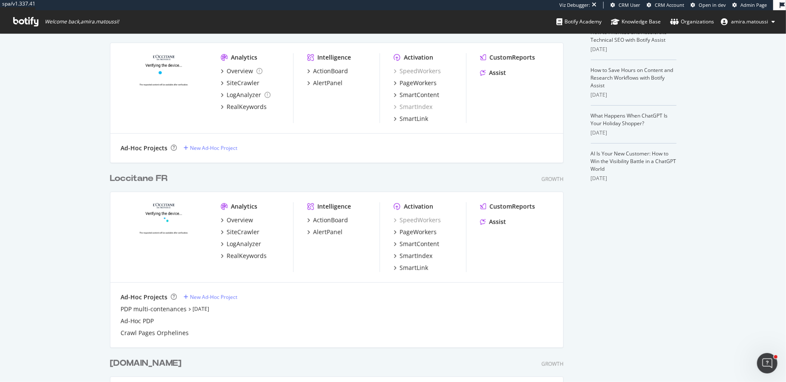
scroll to position [327, 0]
